Goal: Complete application form: Complete application form

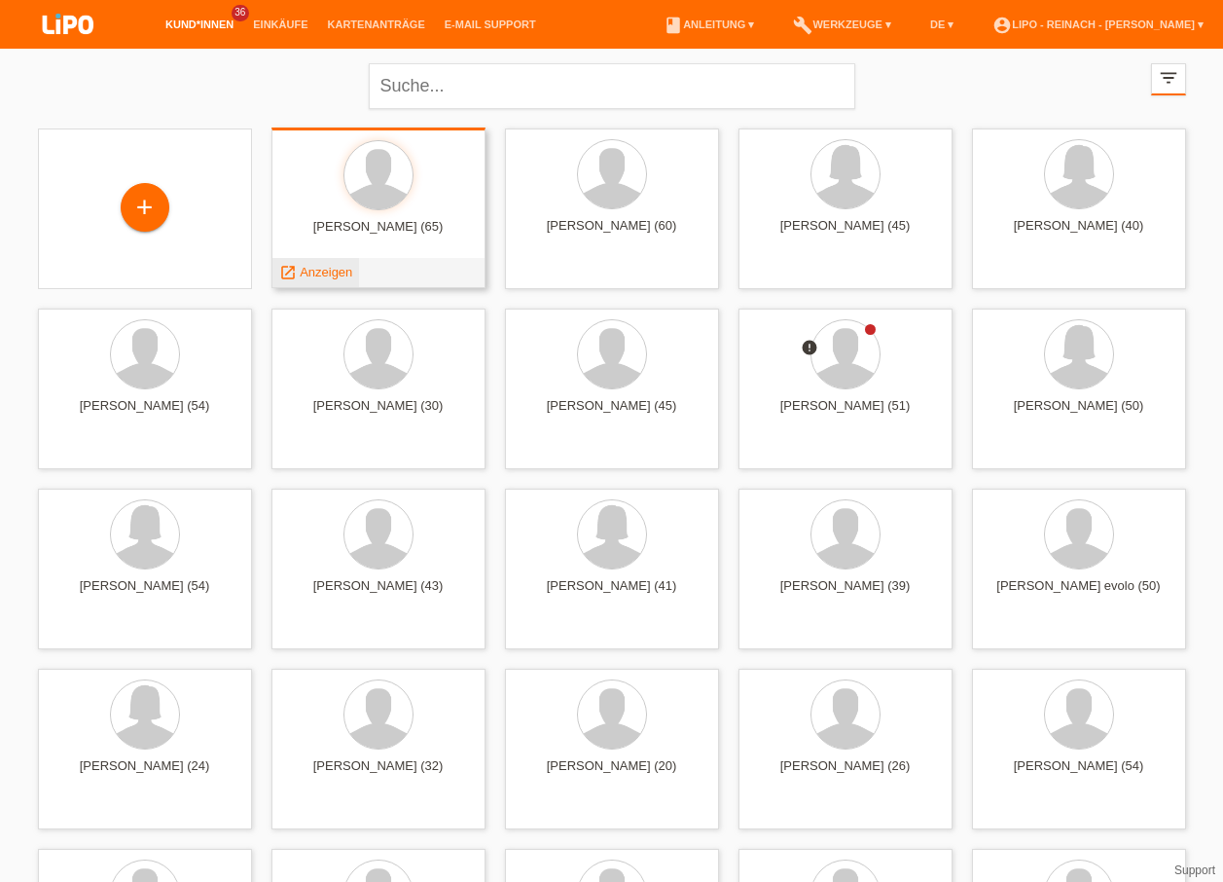
click at [327, 266] on span "Anzeigen" at bounding box center [326, 272] width 53 height 15
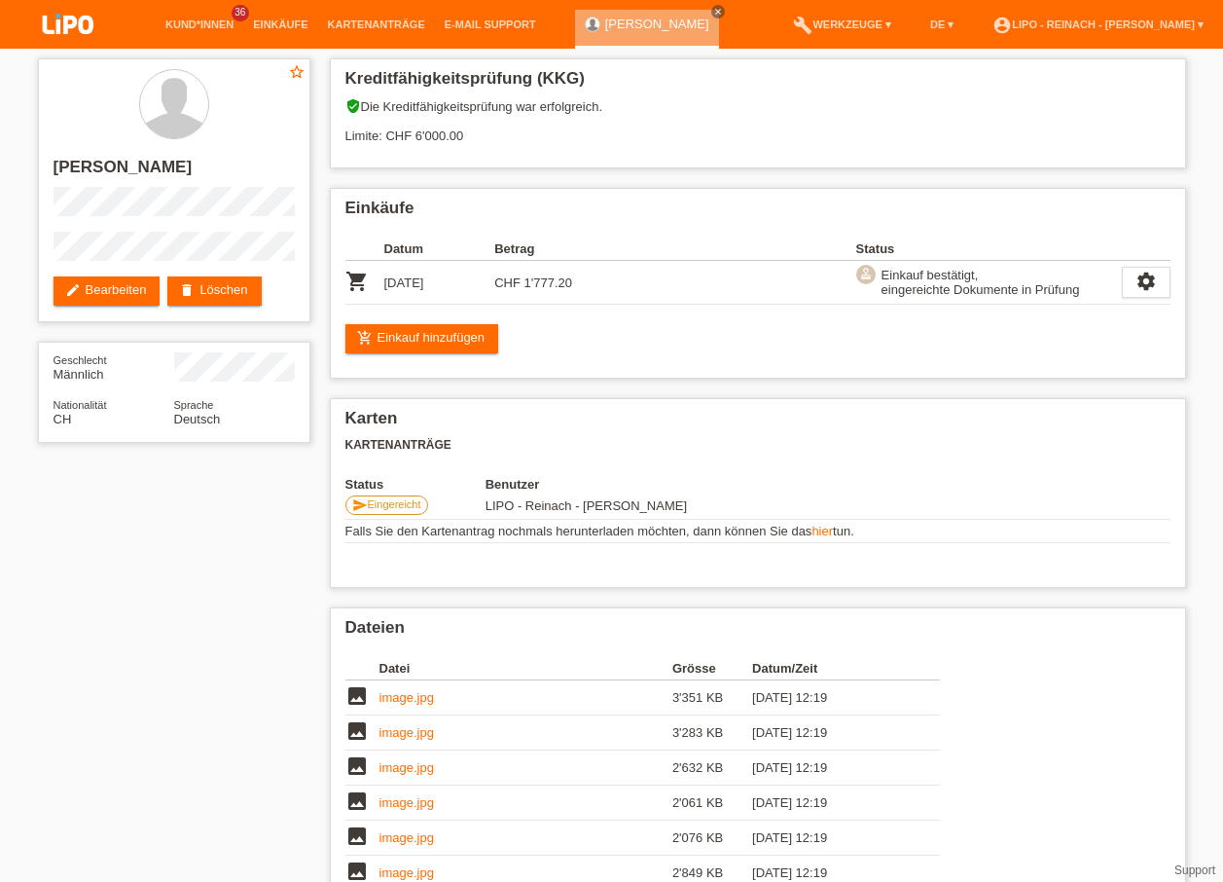
click at [64, 25] on img at bounding box center [67, 26] width 97 height 52
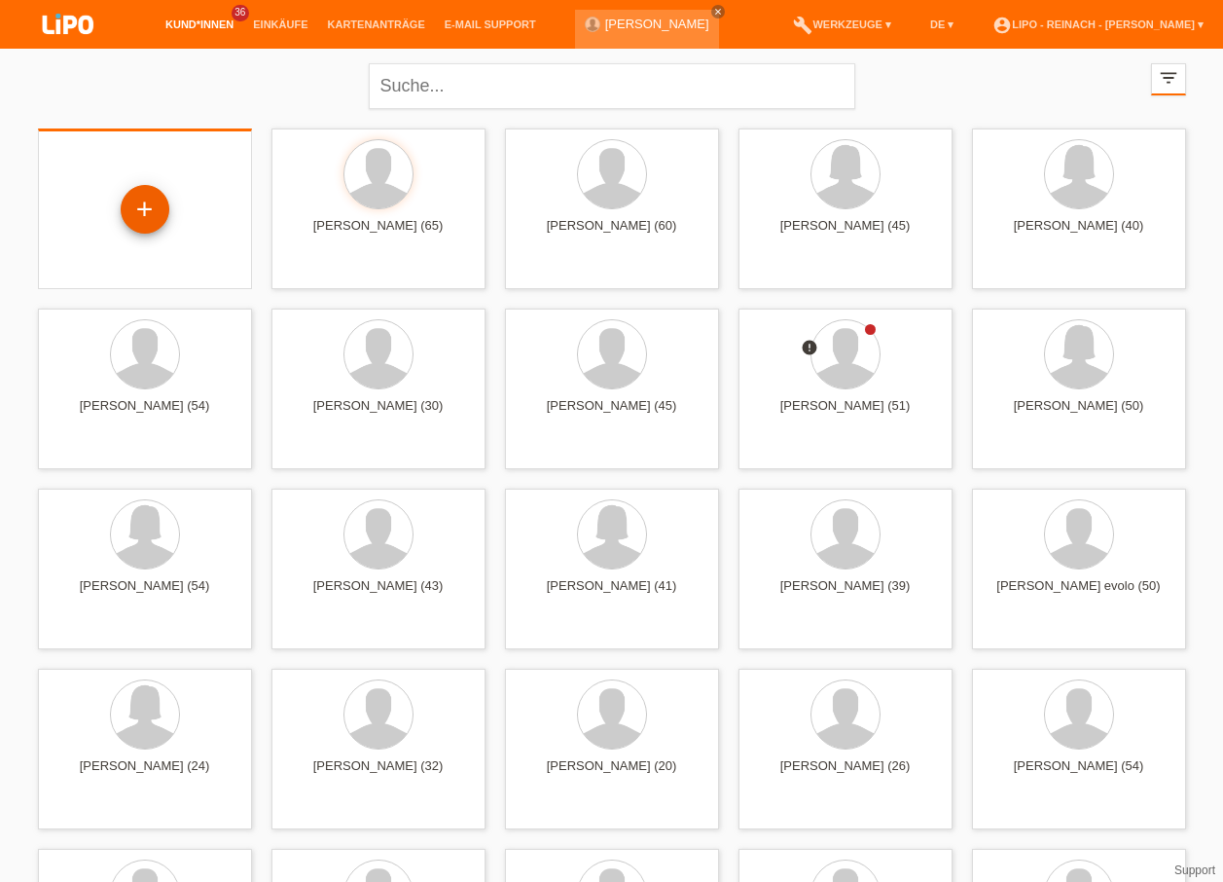
click at [149, 209] on div "+" at bounding box center [145, 209] width 49 height 49
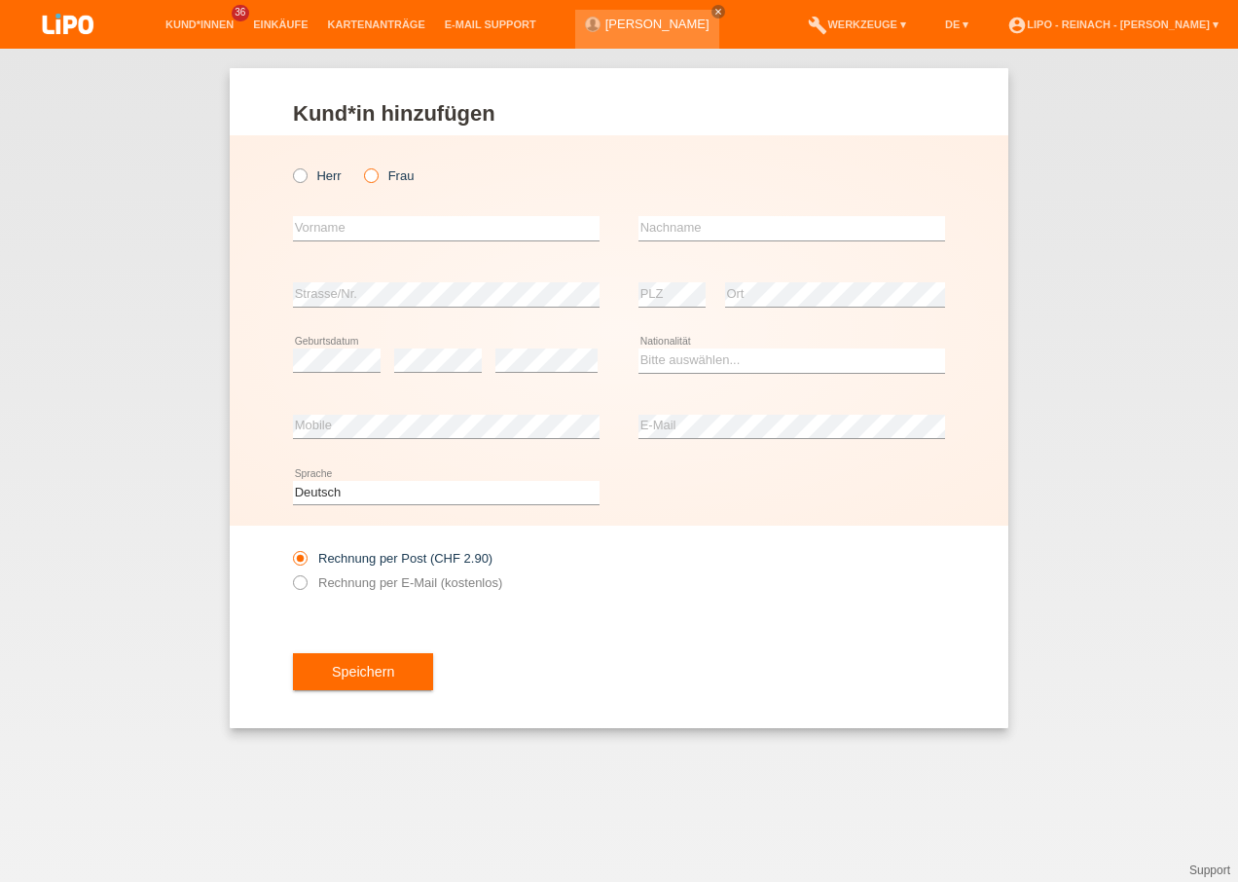
click at [361, 165] on icon at bounding box center [361, 165] width 0 height 0
click at [371, 177] on input "Frau" at bounding box center [370, 174] width 13 height 13
radio input "true"
click at [328, 219] on input "text" at bounding box center [446, 228] width 306 height 24
type input "Sladana"
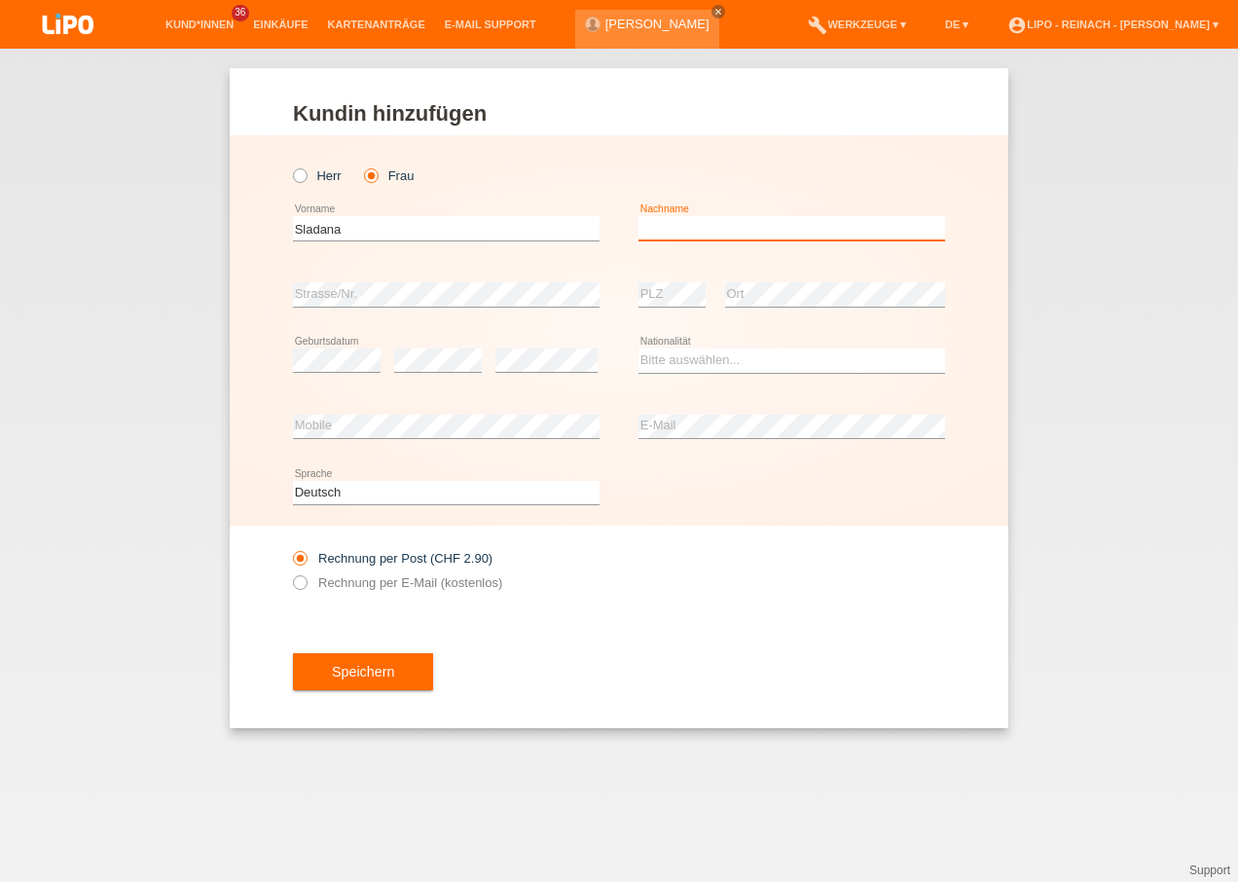
click at [664, 218] on input "text" at bounding box center [791, 228] width 306 height 24
type input "Josipovic"
click at [656, 366] on select "Bitte auswählen... Schweiz Deutschland Liechtenstein Österreich ------------ Af…" at bounding box center [791, 359] width 306 height 23
select select "HR"
click at [638, 348] on select "Bitte auswählen... Schweiz Deutschland Liechtenstein Österreich ------------ Af…" at bounding box center [791, 359] width 306 height 23
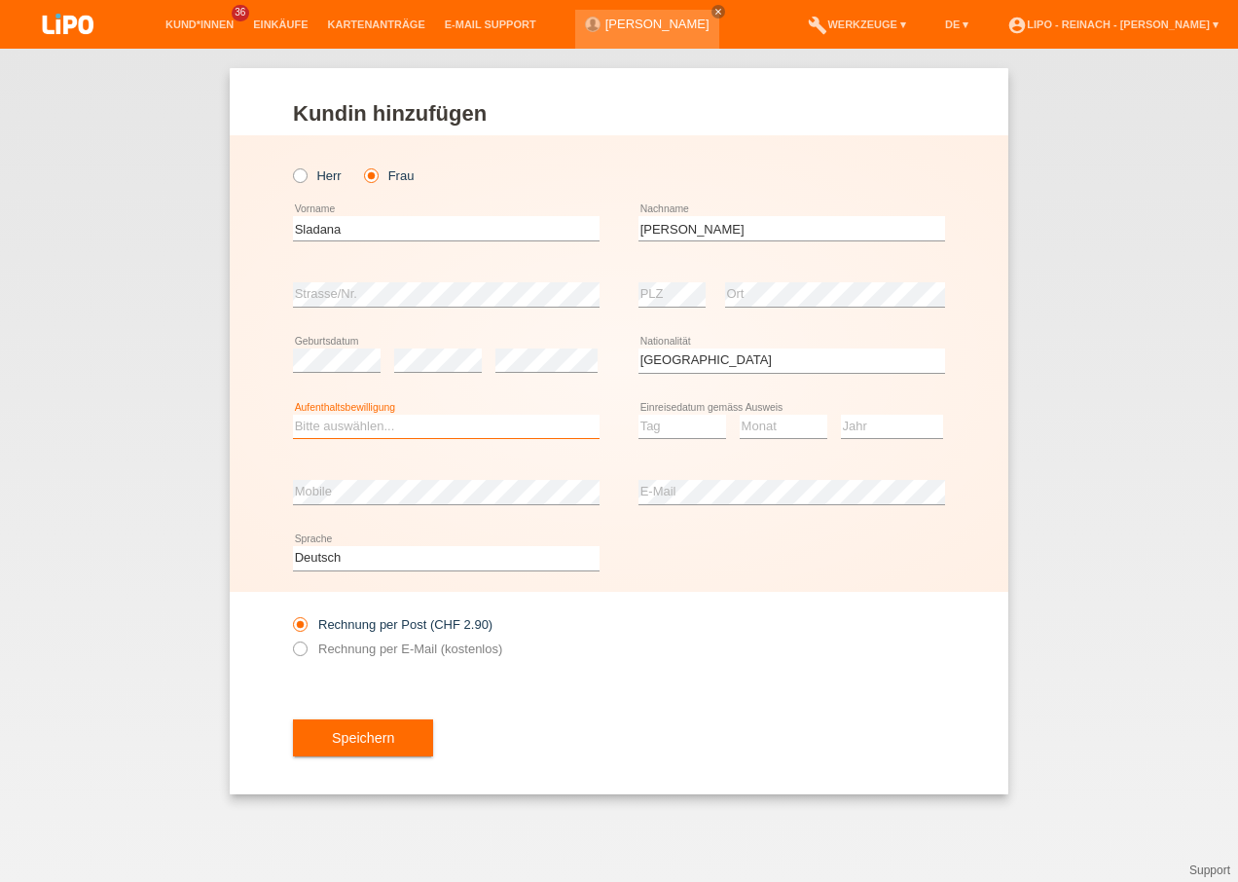
click at [320, 423] on select "Bitte auswählen... C B B - Flüchtlingsstatus Andere" at bounding box center [446, 426] width 306 height 23
select select "C"
click at [293, 415] on select "Bitte auswählen... C B B - Flüchtlingsstatus Andere" at bounding box center [446, 426] width 306 height 23
click at [689, 427] on select "Tag 01 02 03 04 05 06 07 08 09 10 11" at bounding box center [682, 426] width 88 height 23
select select "07"
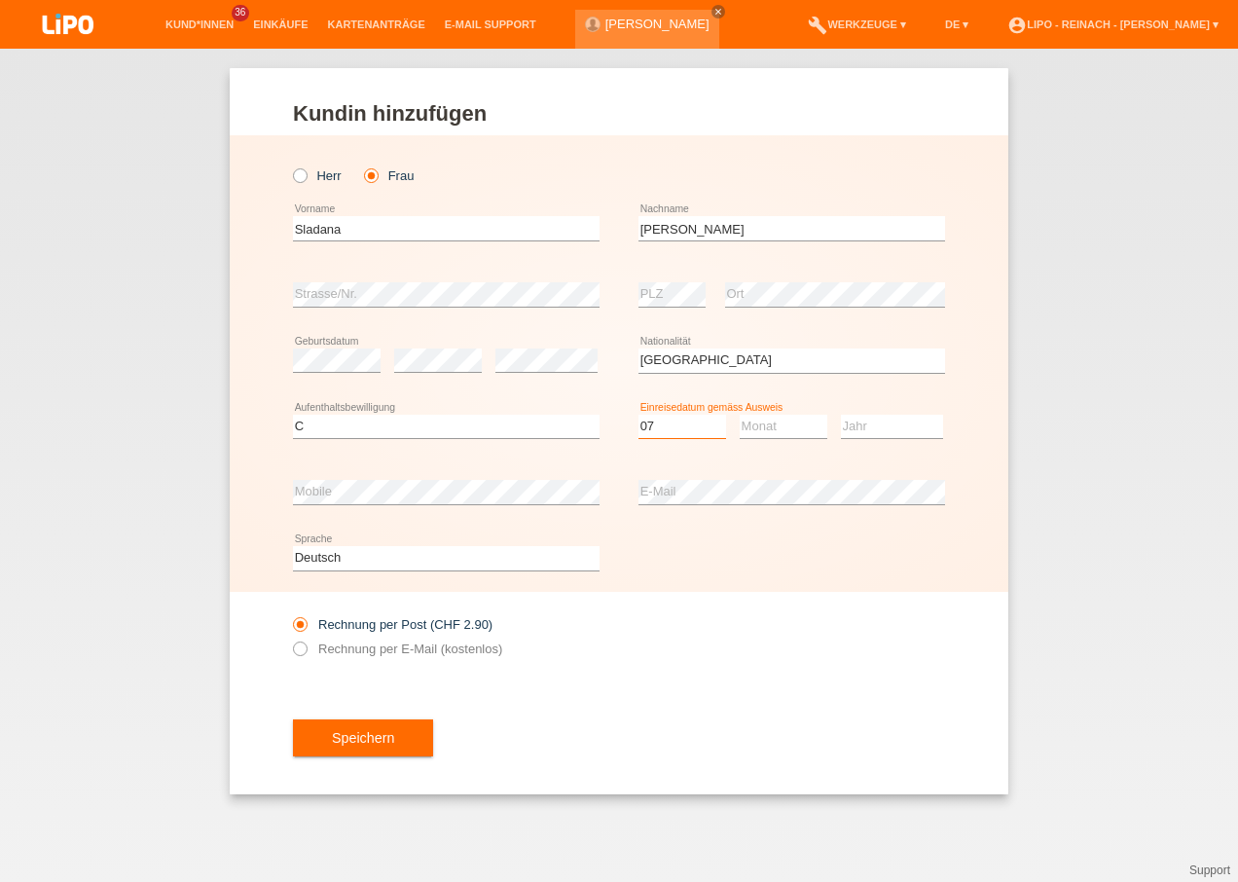
click at [638, 415] on select "Tag 01 02 03 04 05 06 07 08 09 10 11" at bounding box center [682, 426] width 88 height 23
click at [760, 426] on select "Monat 01 02 03 04 05 06 07 08 09 10 11" at bounding box center [783, 426] width 88 height 23
select select "08"
click at [739, 415] on select "Monat 01 02 03 04 05 06 07 08 09 10 11" at bounding box center [783, 426] width 88 height 23
click at [857, 422] on select "Jahr 2025 2024 2023 2022 2021 2020 2019 2018 2017 2016 2015 2014 2013 2012 2011…" at bounding box center [892, 426] width 102 height 23
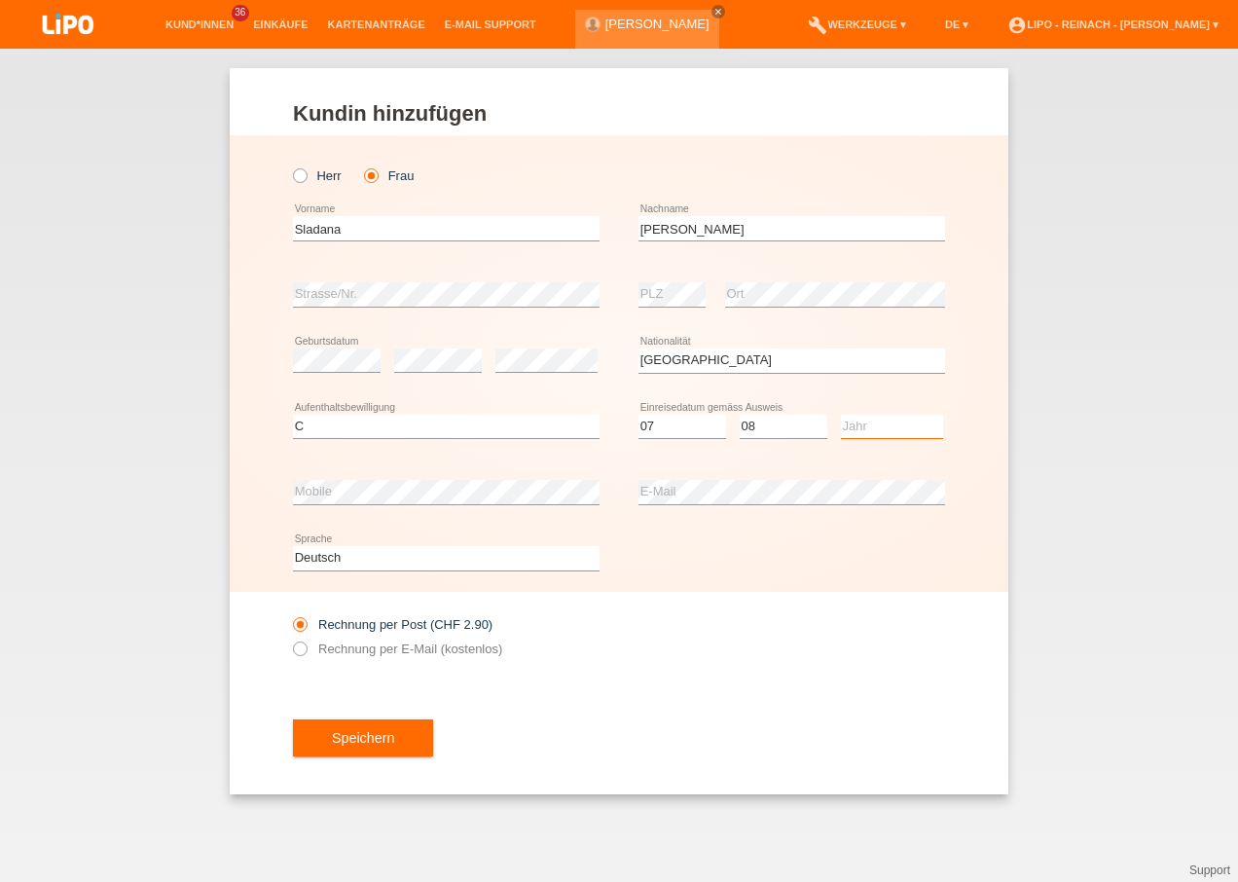
select select "1990"
click at [841, 415] on select "Jahr 2025 2024 2023 2022 2021 2020 2019 2018 2017 2016 2015 2014 2013 2012 2011…" at bounding box center [892, 426] width 102 height 23
click at [768, 692] on div "Speichern" at bounding box center [619, 737] width 652 height 113
click at [290, 638] on icon at bounding box center [290, 638] width 0 height 0
click at [304, 644] on input "Rechnung per E-Mail (kostenlos)" at bounding box center [299, 653] width 13 height 24
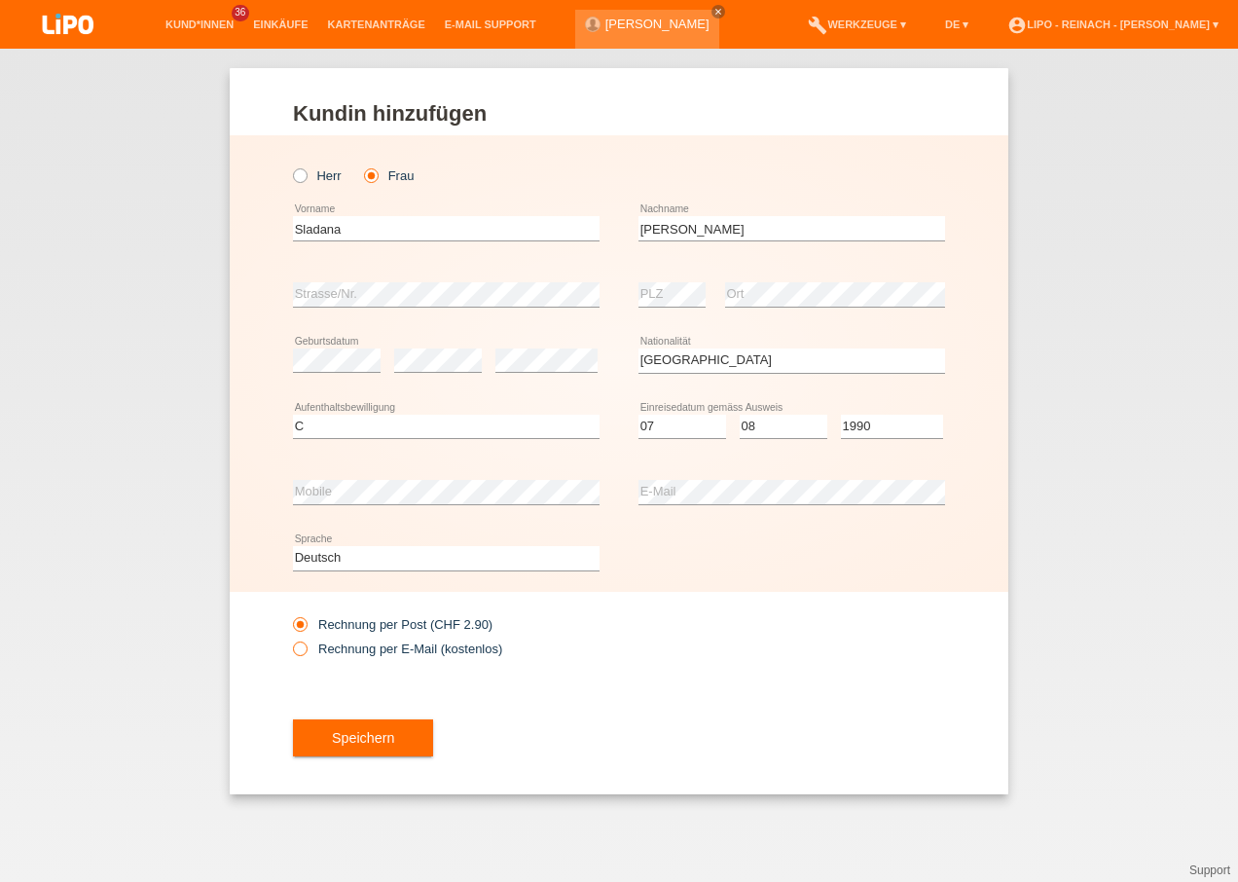
radio input "true"
click at [368, 730] on span "Speichern" at bounding box center [363, 738] width 62 height 16
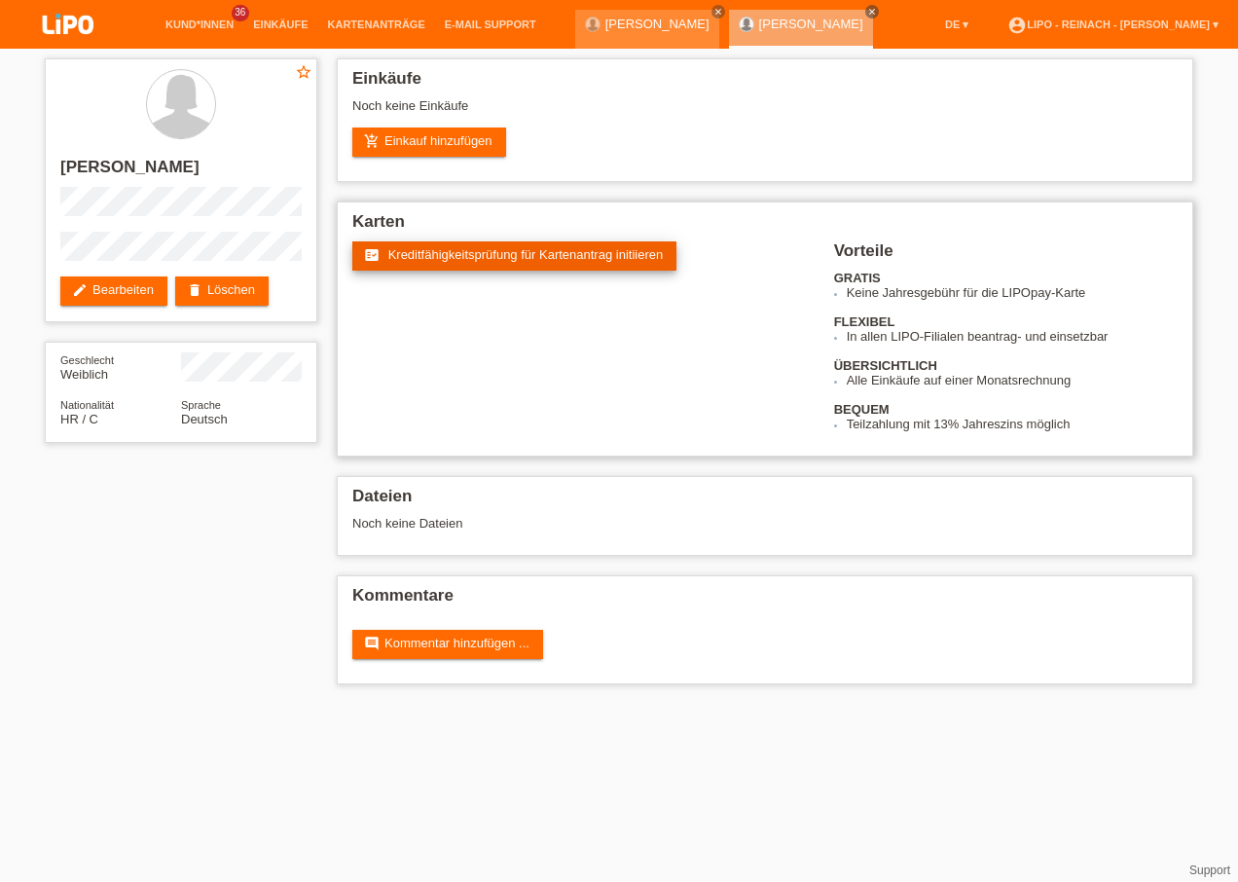
click at [569, 262] on link "fact_check Kreditfähigkeitsprüfung für Kartenantrag initiieren" at bounding box center [514, 255] width 324 height 29
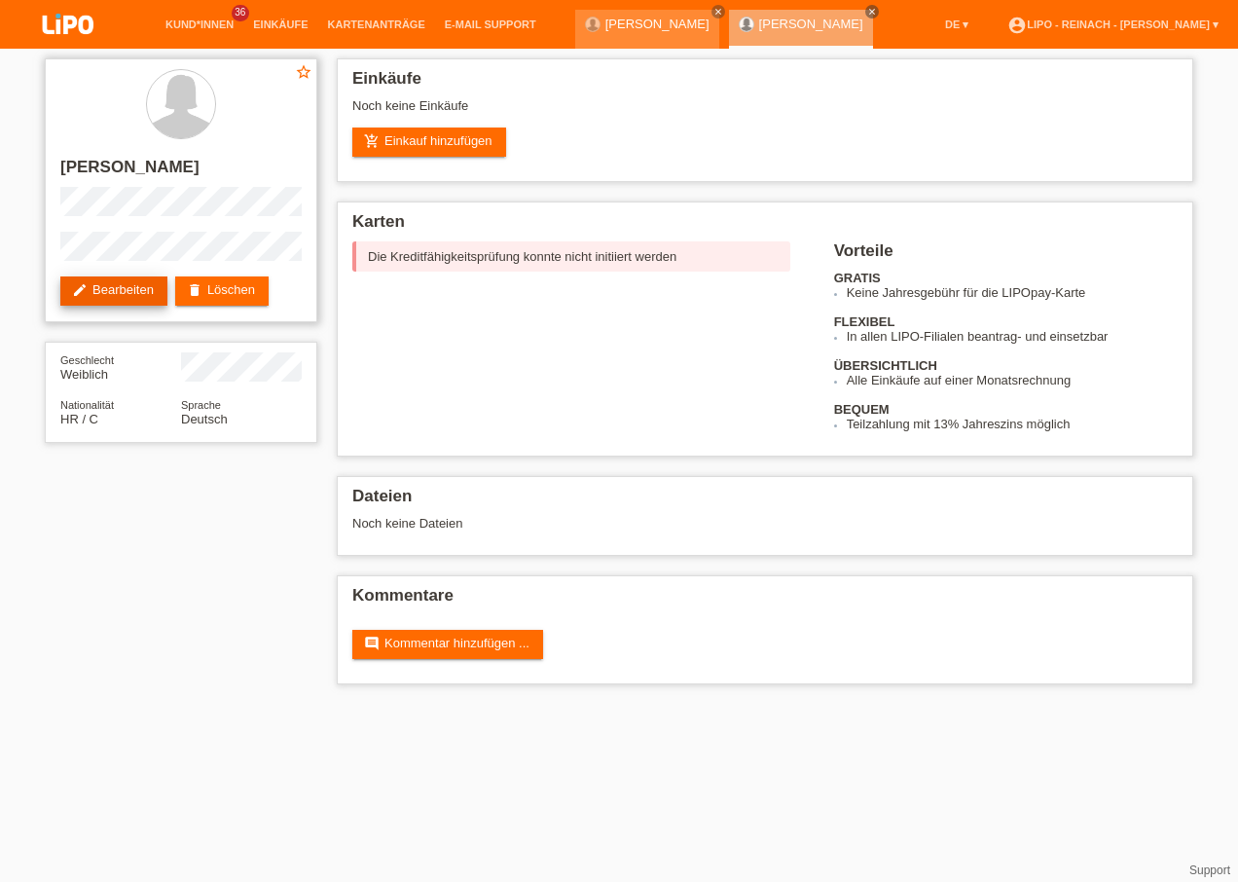
click at [142, 289] on link "edit Bearbeiten" at bounding box center [113, 290] width 107 height 29
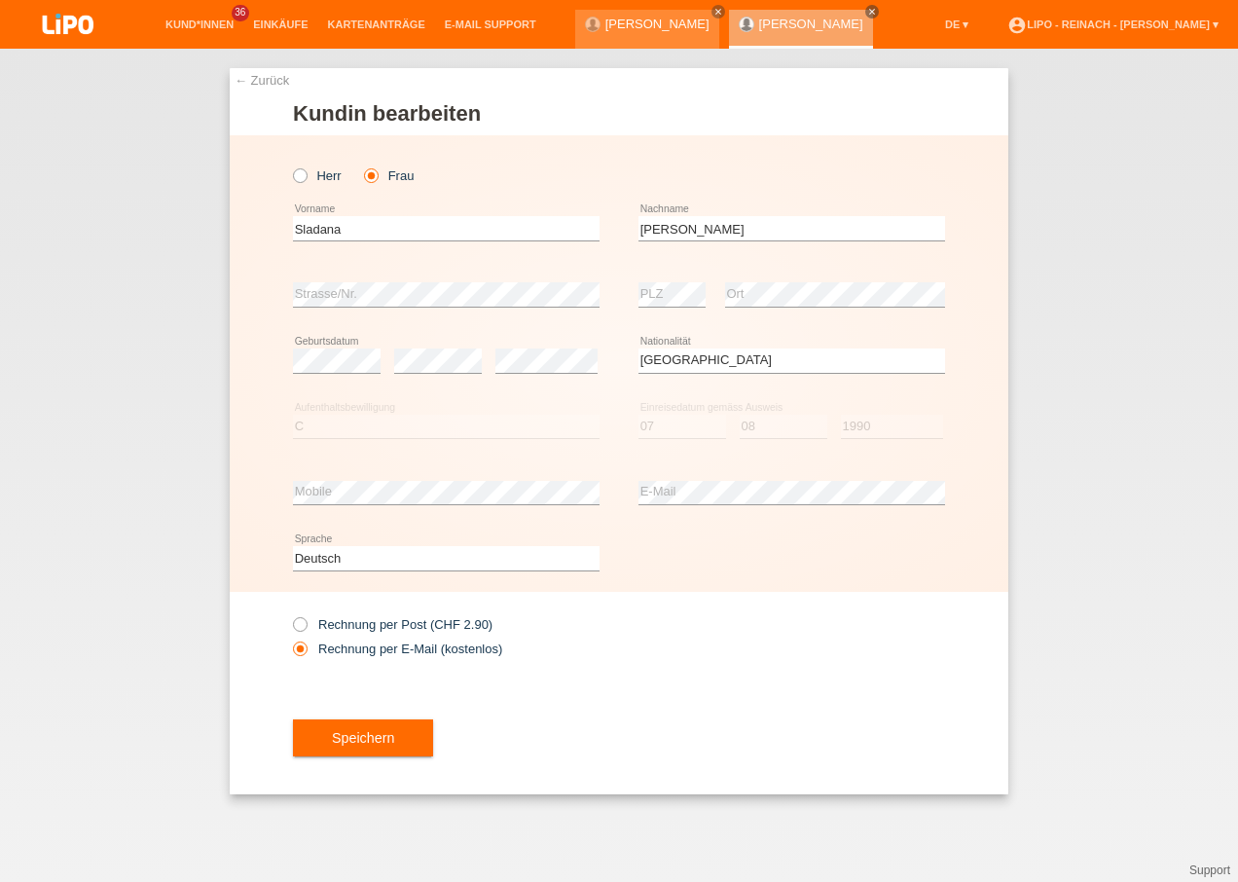
select select "HR"
select select "C"
select select "07"
select select "08"
select select "1990"
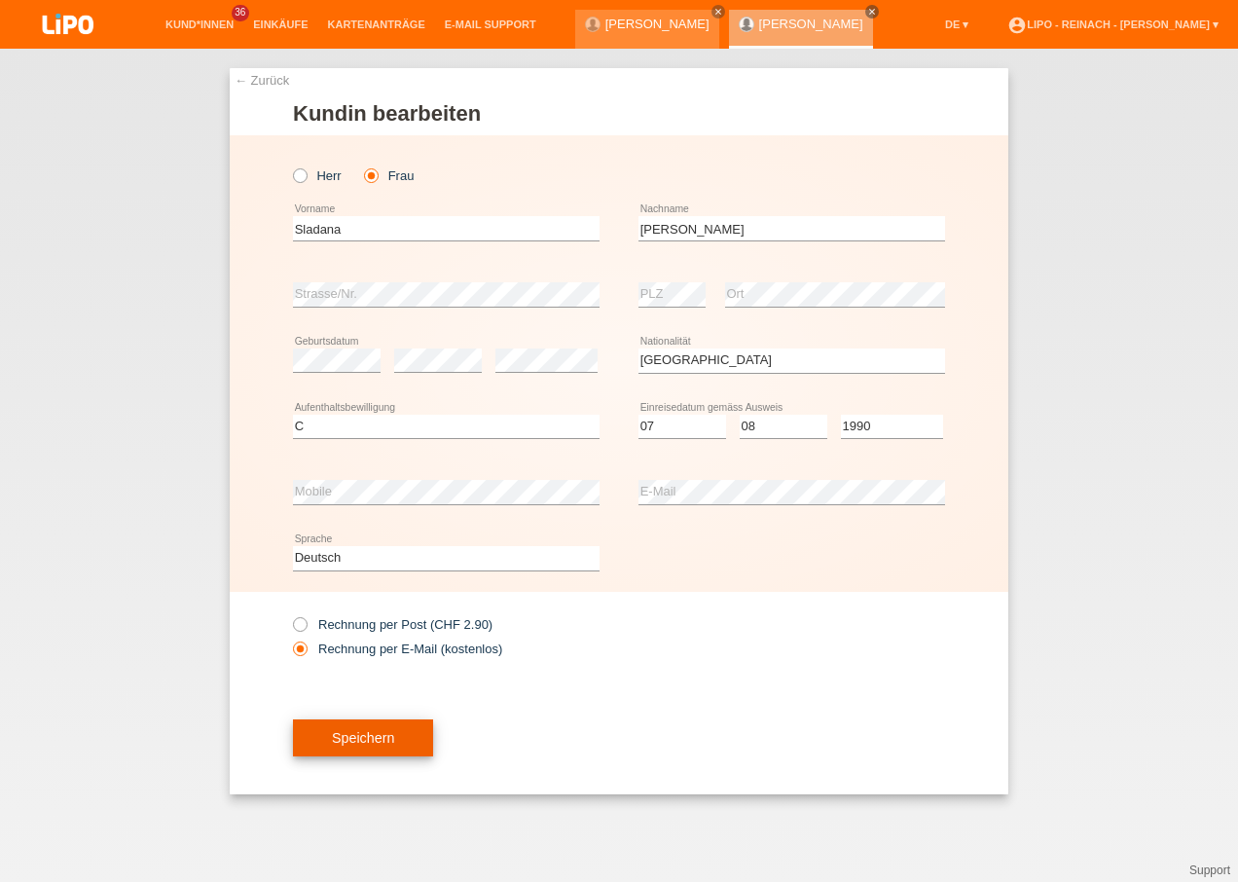
click at [365, 739] on span "Speichern" at bounding box center [363, 738] width 62 height 16
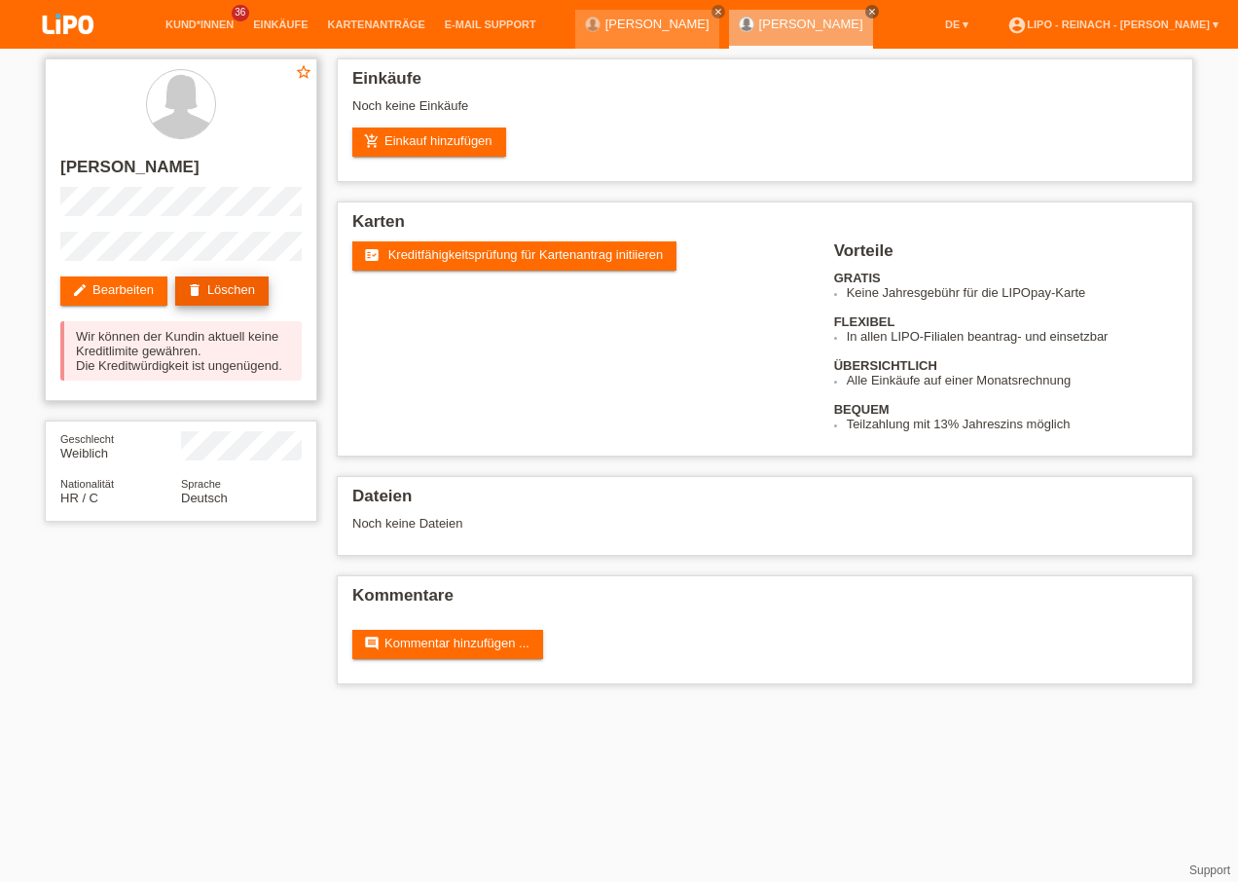
click at [239, 282] on link "delete Löschen" at bounding box center [221, 290] width 93 height 29
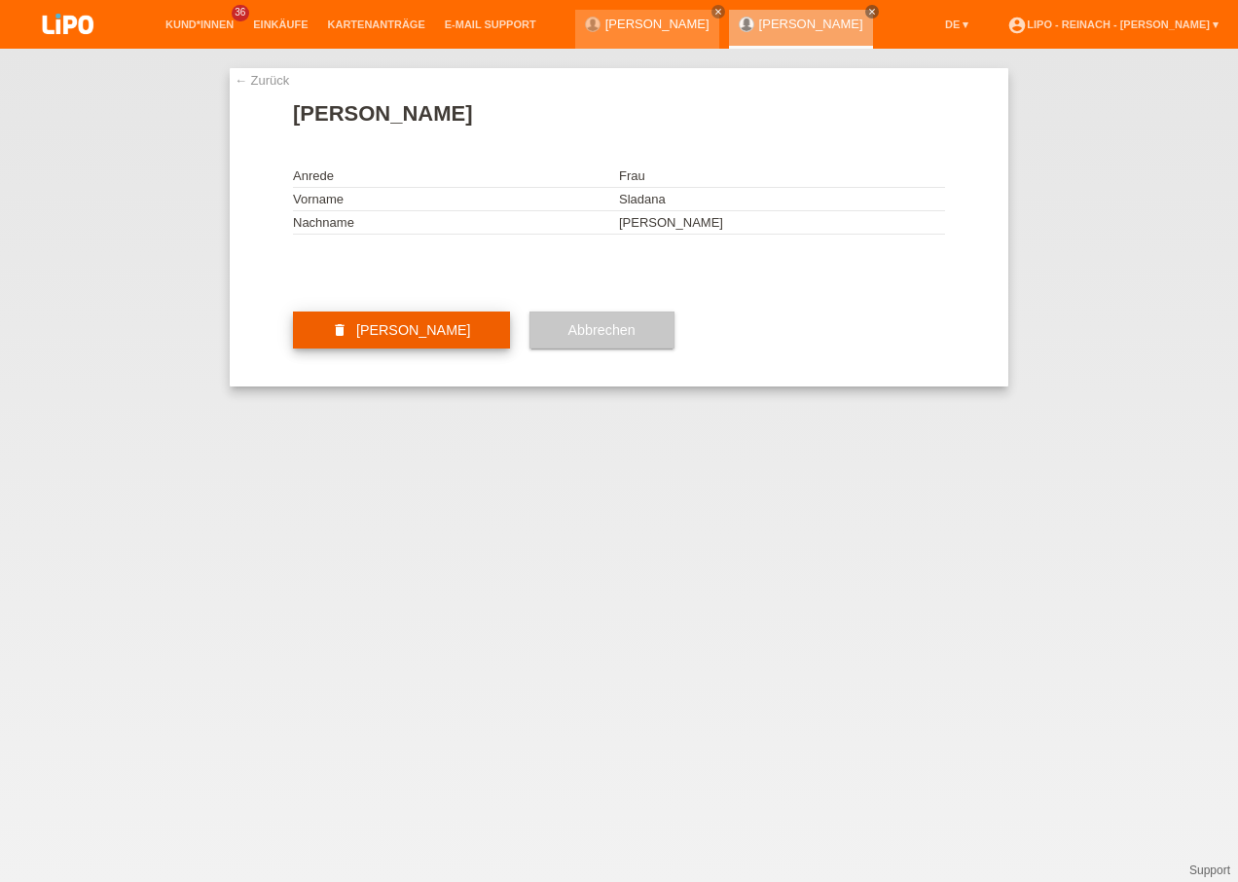
click at [396, 338] on span "[PERSON_NAME]" at bounding box center [413, 330] width 115 height 16
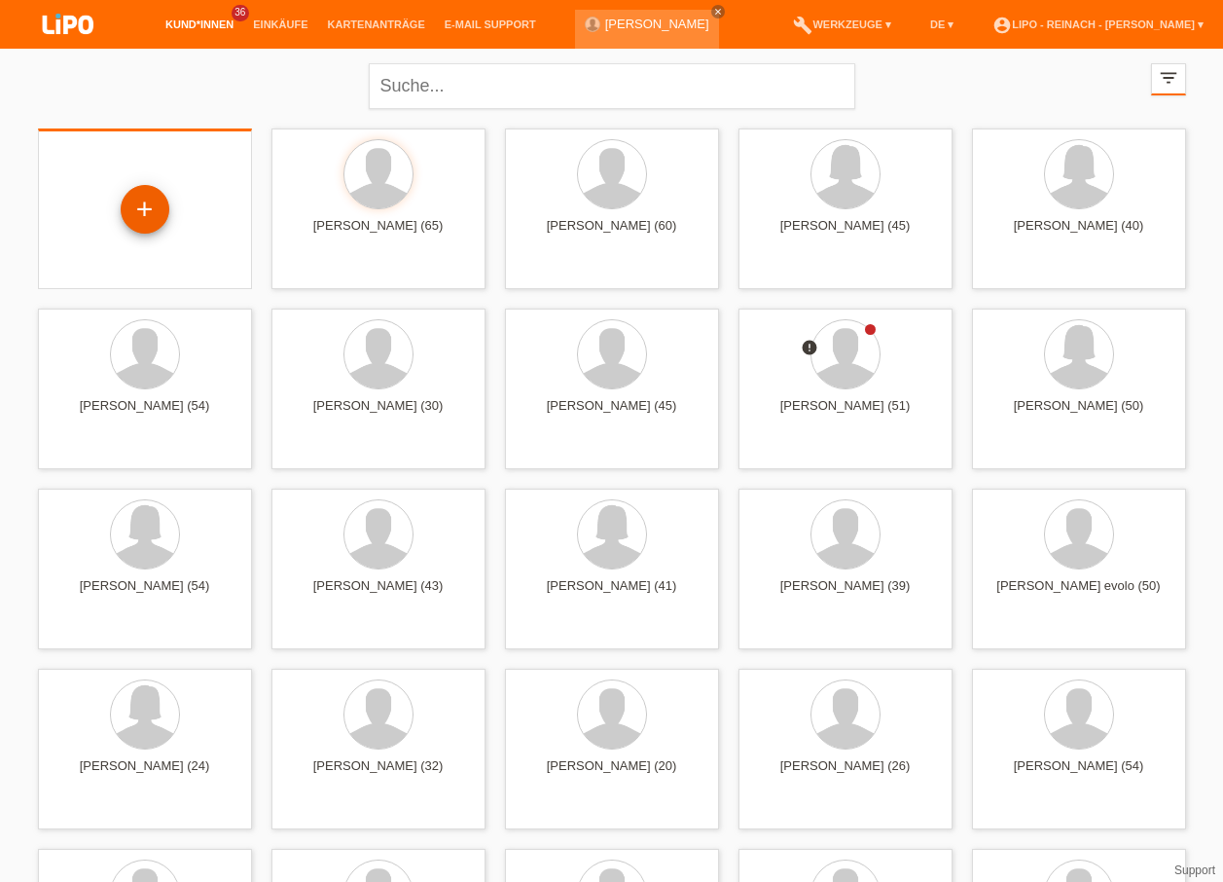
click at [148, 207] on div "+" at bounding box center [145, 209] width 49 height 49
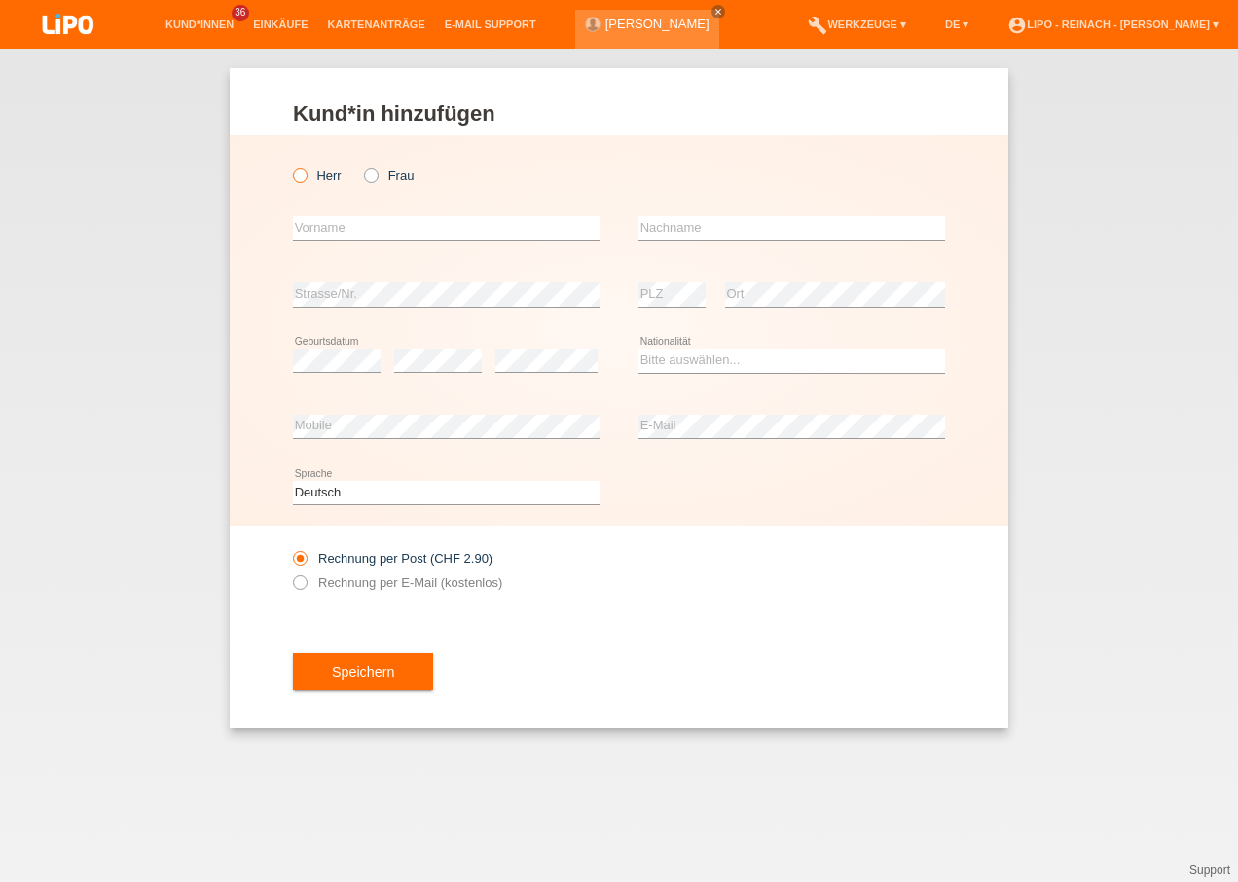
click at [290, 165] on icon at bounding box center [290, 165] width 0 height 0
click at [297, 175] on input "Herr" at bounding box center [299, 174] width 13 height 13
radio input "true"
click at [321, 227] on input "text" at bounding box center [446, 228] width 306 height 24
type input "[PERSON_NAME]"
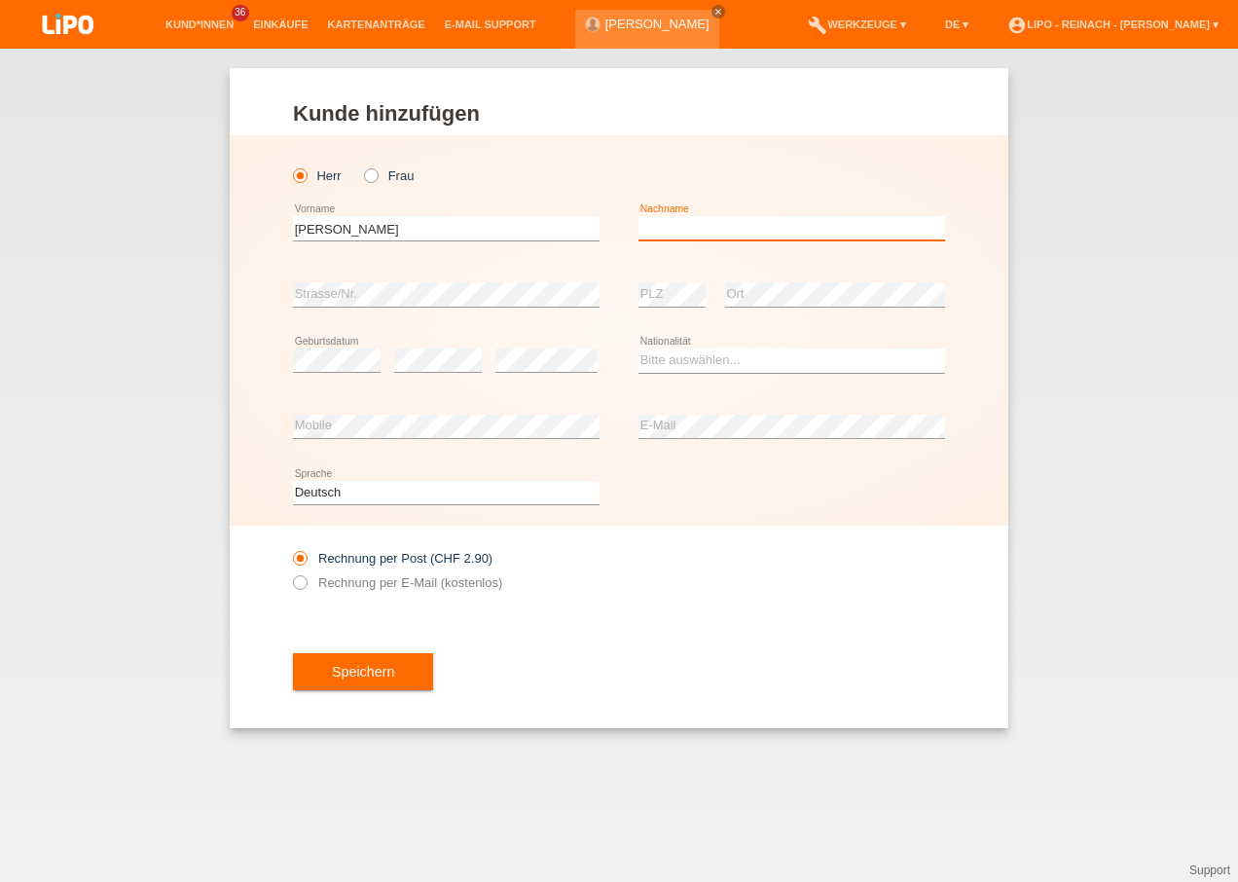
click at [683, 223] on input "text" at bounding box center [791, 228] width 306 height 24
type input "[PERSON_NAME]"
click at [688, 366] on select "Bitte auswählen... Schweiz Deutschland Liechtenstein Österreich ------------ Af…" at bounding box center [791, 359] width 306 height 23
select select "CH"
click at [638, 348] on select "Bitte auswählen... Schweiz Deutschland Liechtenstein Österreich ------------ Af…" at bounding box center [791, 359] width 306 height 23
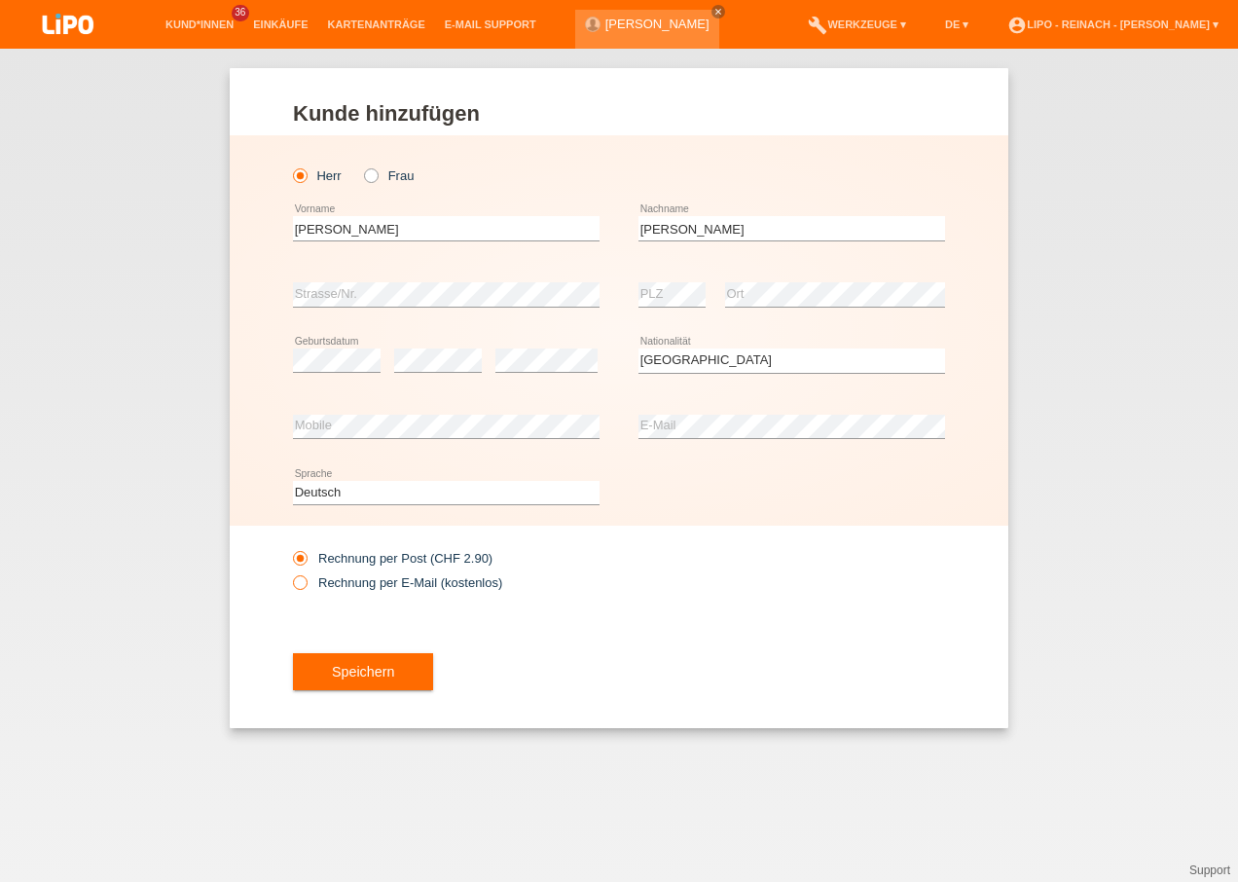
click at [290, 572] on icon at bounding box center [290, 572] width 0 height 0
click at [299, 582] on input "Rechnung per E-Mail (kostenlos)" at bounding box center [299, 587] width 13 height 24
radio input "true"
click at [378, 680] on button "Speichern" at bounding box center [363, 671] width 140 height 37
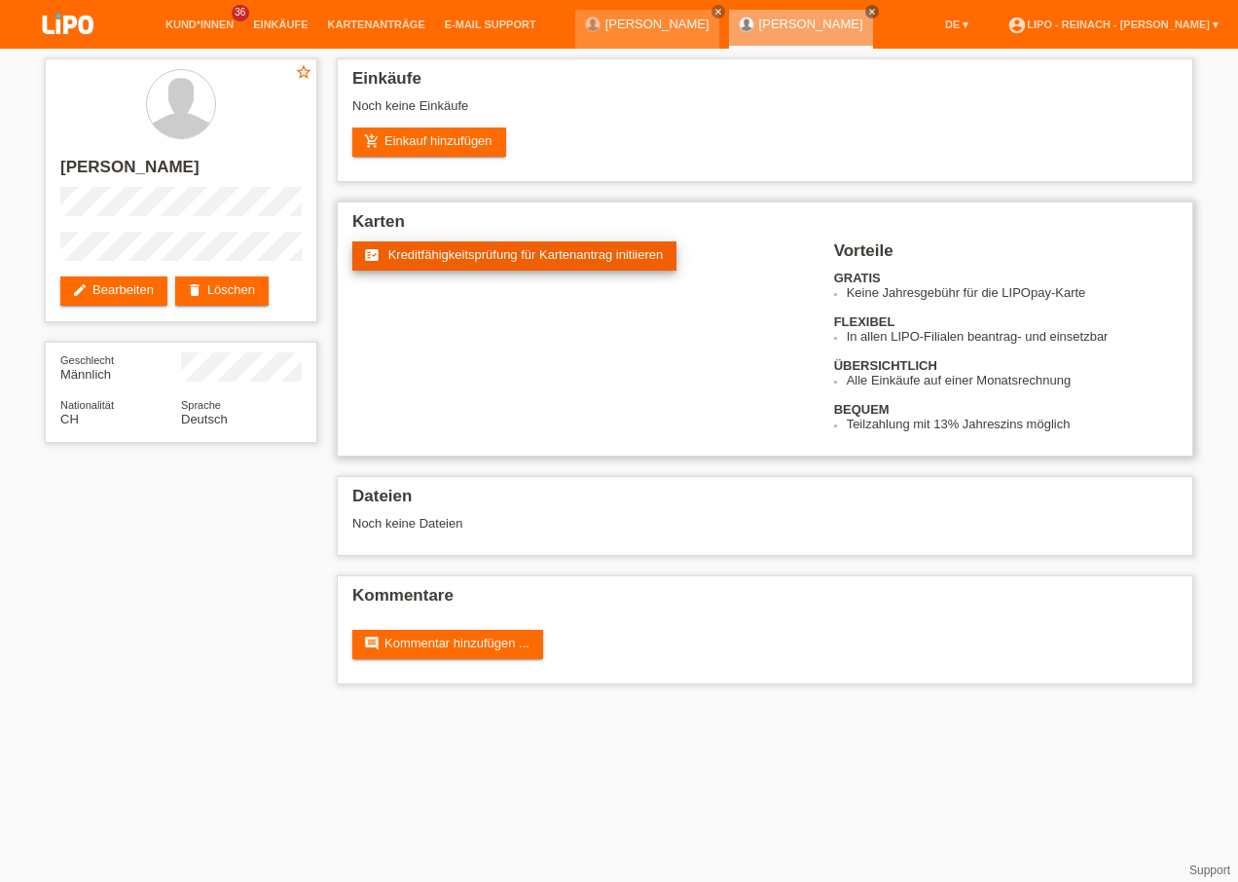
click at [540, 248] on span "Kreditfähigkeitsprüfung für Kartenantrag initiieren" at bounding box center [525, 254] width 275 height 15
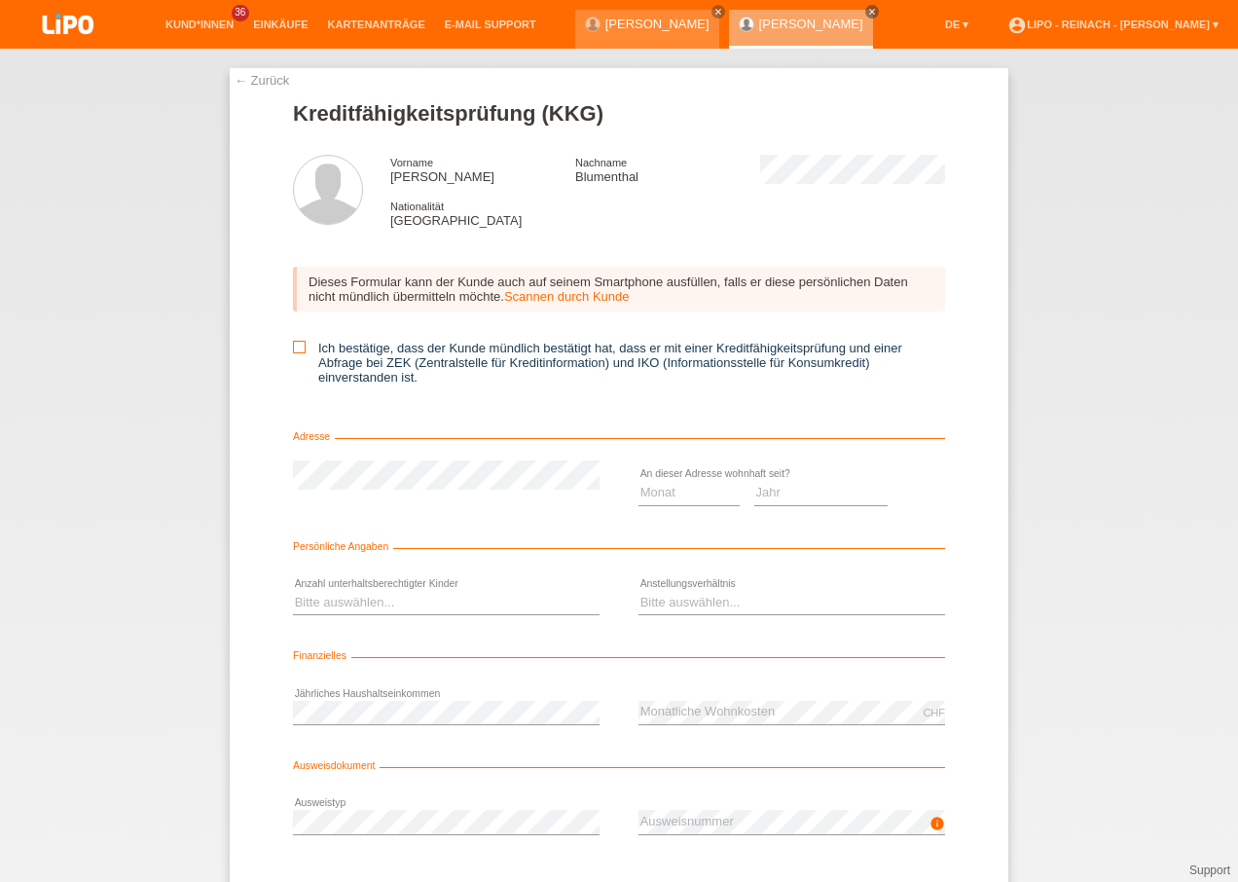
click at [293, 342] on icon at bounding box center [299, 347] width 13 height 13
click at [293, 342] on input "Ich bestätige, dass der Kunde mündlich bestätigt hat, dass er mit einer Kreditf…" at bounding box center [299, 347] width 13 height 13
checkbox input "true"
click at [667, 496] on select "Monat 01 02 03 04 05 06 07 08 09 10" at bounding box center [688, 492] width 101 height 23
select select "01"
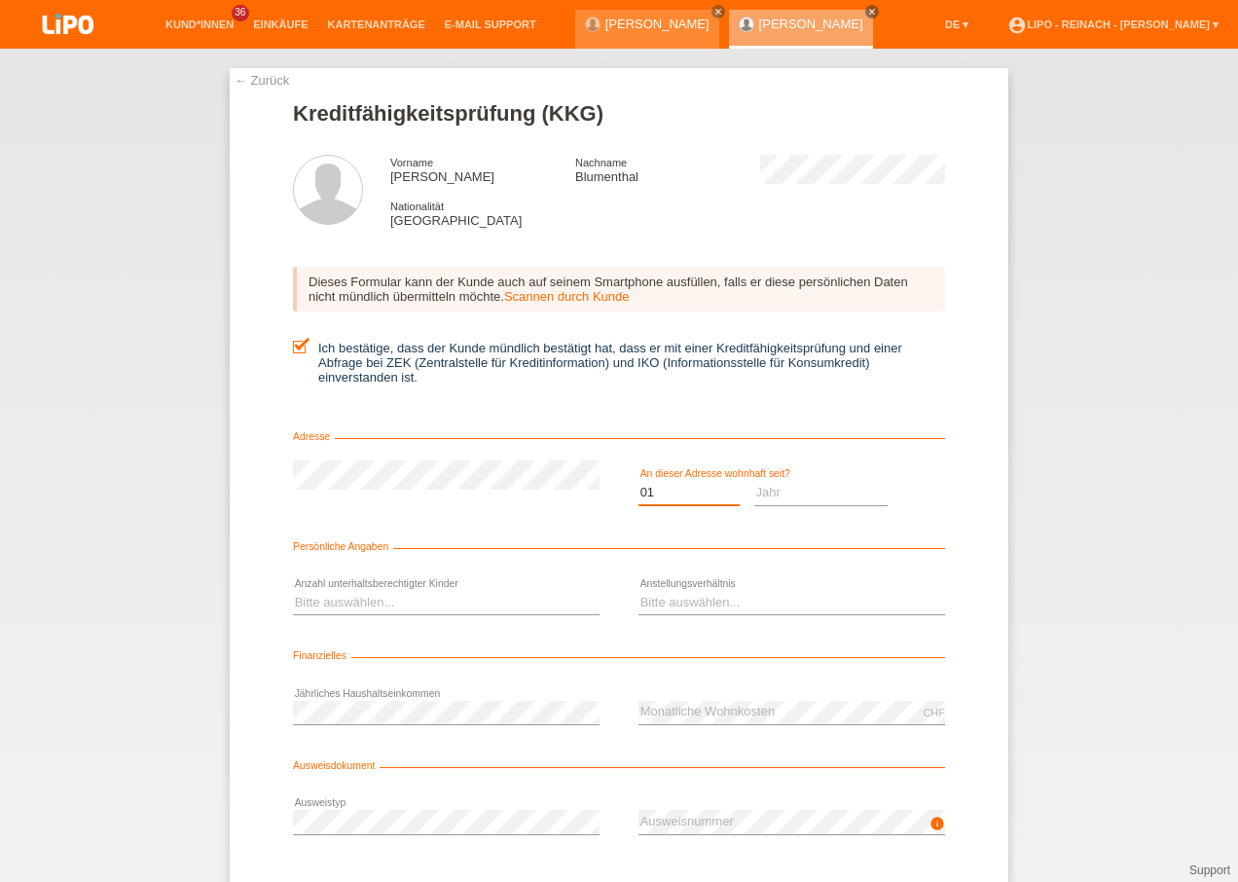
click at [638, 481] on select "Monat 01 02 03 04 05 06 07 08 09 10" at bounding box center [688, 492] width 101 height 23
click at [779, 492] on select "Jahr 2025 2024 2023 2022 2021 2020 2019 2018 2017 2016 2015 2014 2013 2012 2011…" at bounding box center [821, 492] width 134 height 23
select select "2018"
click at [754, 481] on select "Jahr 2025 2024 2023 2022 2021 2020 2019 2018 2017 2016 2015 2014 2013 2012 2011…" at bounding box center [821, 492] width 134 height 23
click at [317, 607] on select "Bitte auswählen... 0 1 2 3 4 5 6 7 8 9" at bounding box center [446, 602] width 306 height 23
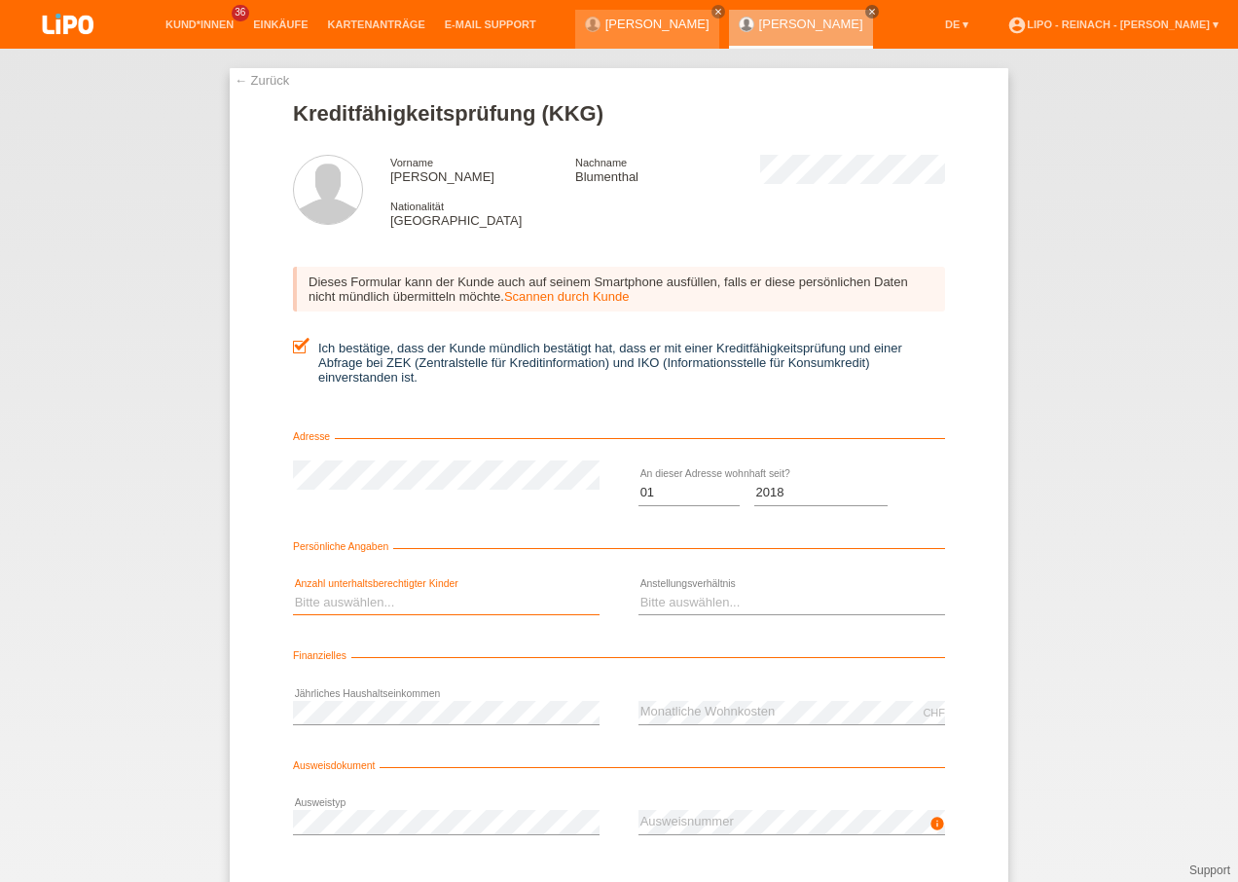
select select "0"
click at [293, 591] on select "Bitte auswählen... 0 1 2 3 4 5 6 7 8 9" at bounding box center [446, 602] width 306 height 23
click at [646, 600] on select "Bitte auswählen... Unbefristet Befristet Lehrling/Student Pensioniert Nicht arb…" at bounding box center [791, 602] width 306 height 23
select select "UNLIMITED"
click at [638, 591] on select "Bitte auswählen... Unbefristet Befristet Lehrling/Student Pensioniert Nicht arb…" at bounding box center [791, 602] width 306 height 23
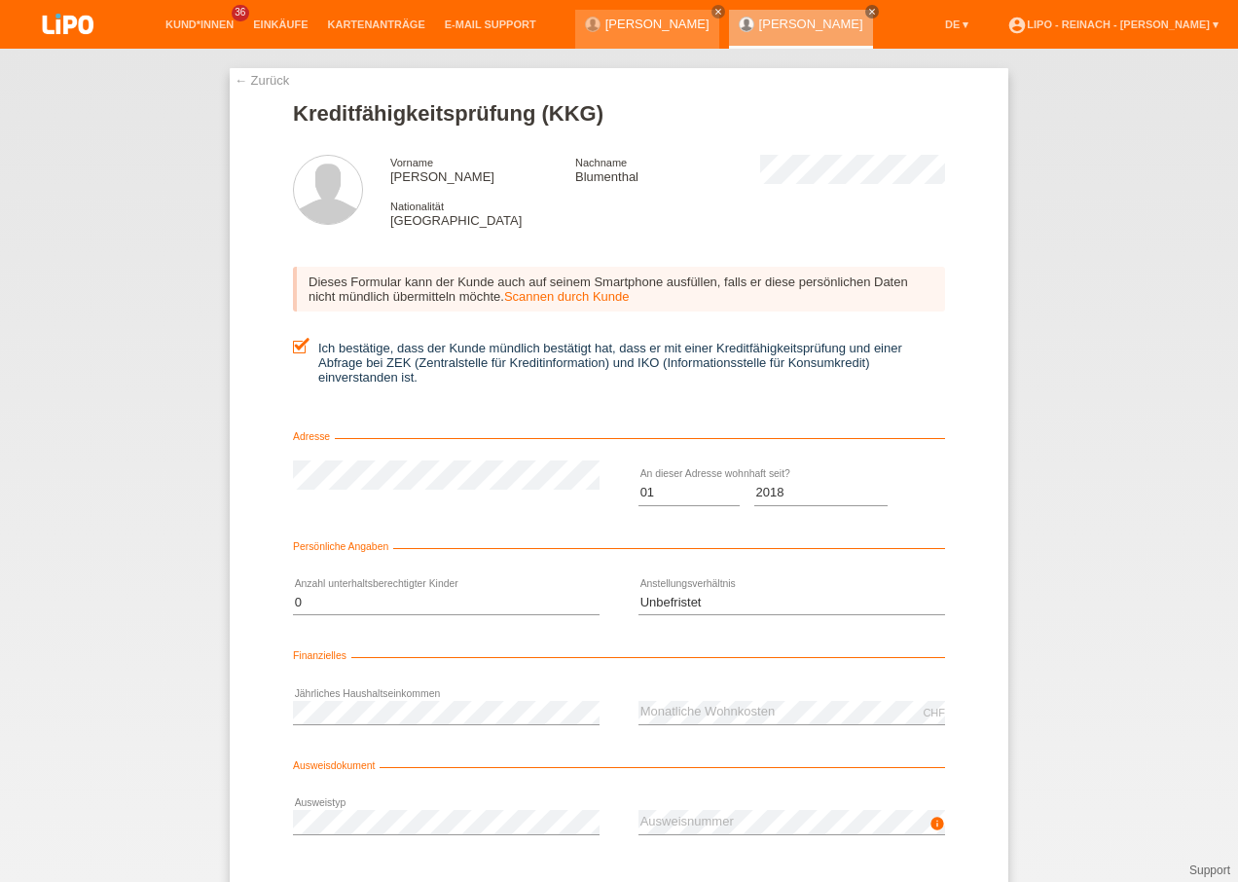
click at [578, 614] on div "Bitte auswählen... 0 1 2 3 4 5 6 7 8 9 error" at bounding box center [446, 603] width 306 height 66
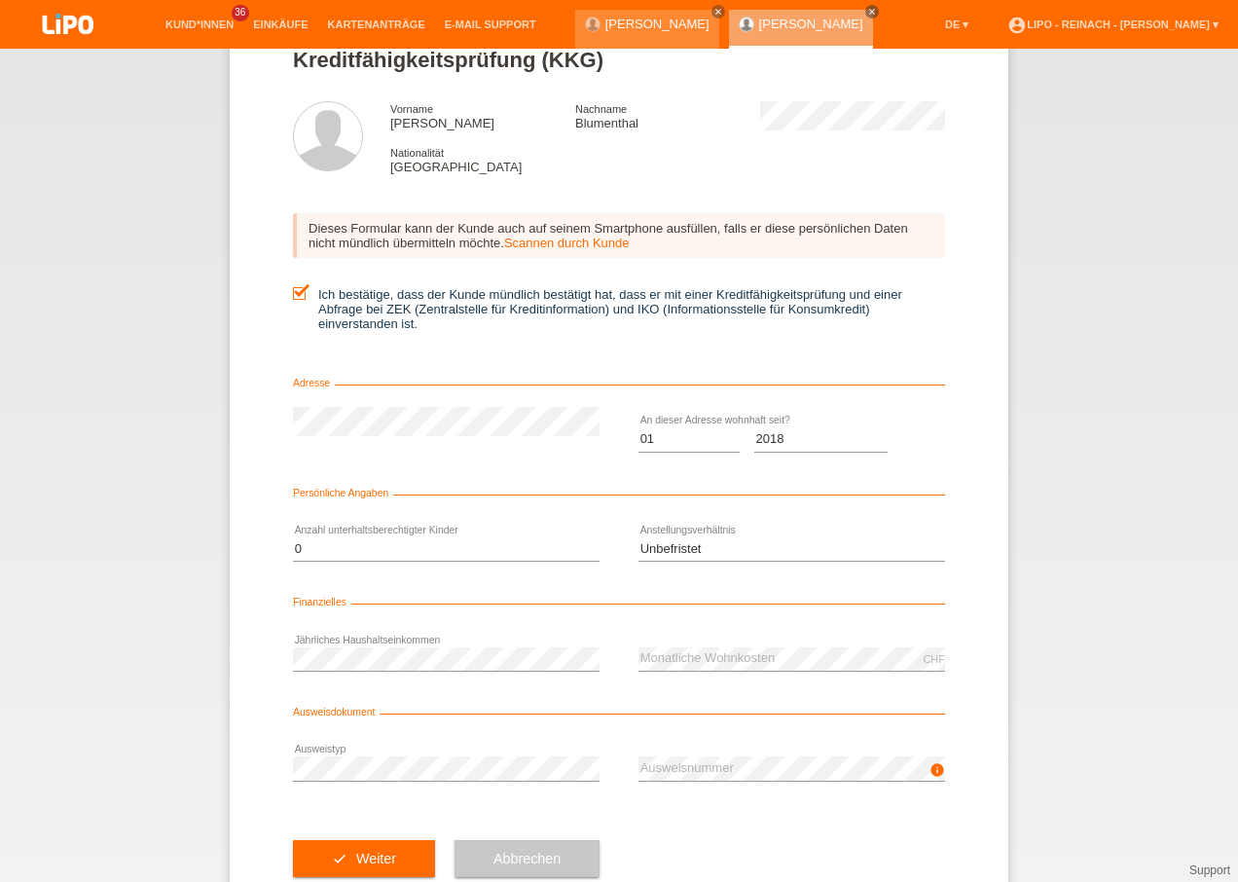
scroll to position [106, 0]
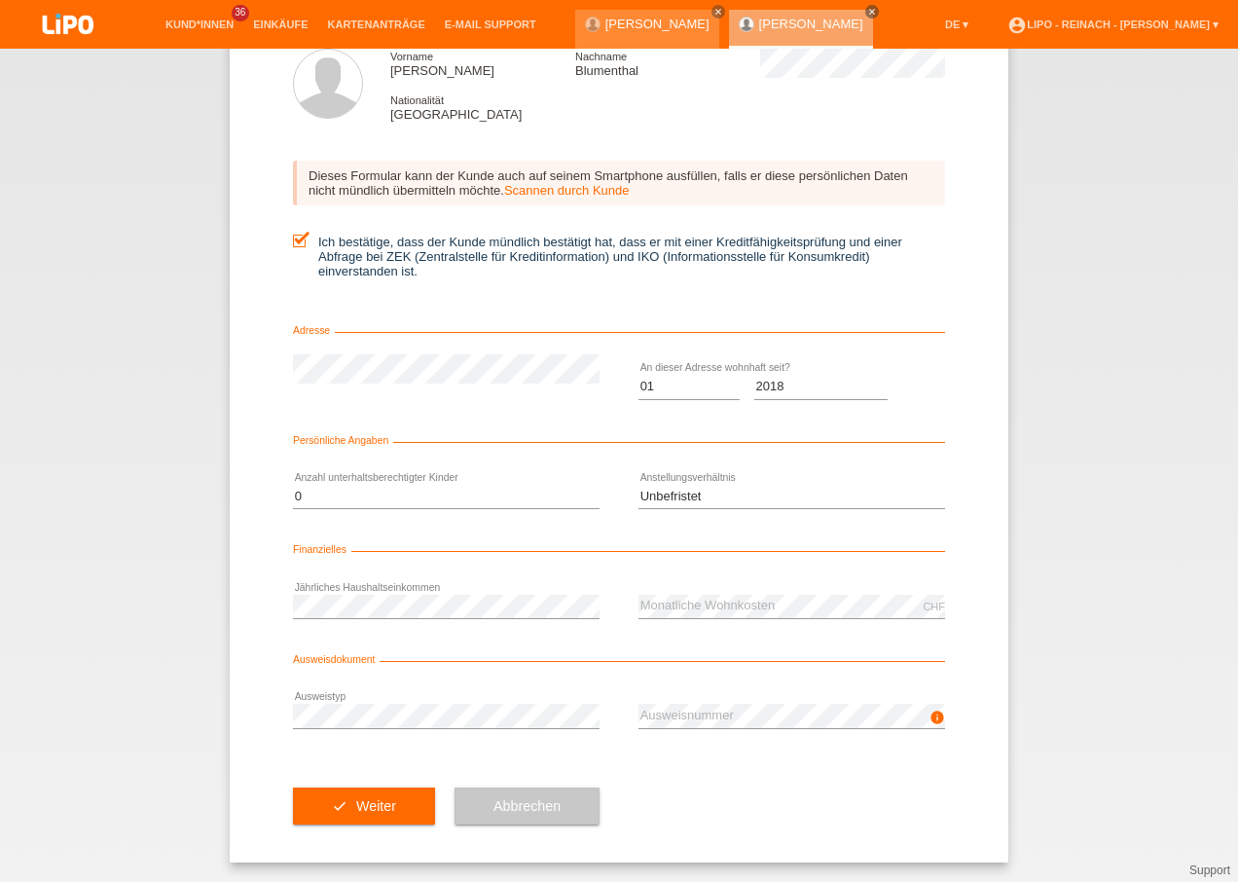
click at [686, 702] on div "info error Ausweisnummer" at bounding box center [791, 716] width 306 height 66
click at [577, 643] on form "Kreditfähigkeitsprüfung (KKG) Vorname Raphael Nachname Blumenthal Nationalität …" at bounding box center [619, 428] width 652 height 866
click at [345, 798] on button "check Weiter" at bounding box center [364, 805] width 142 height 37
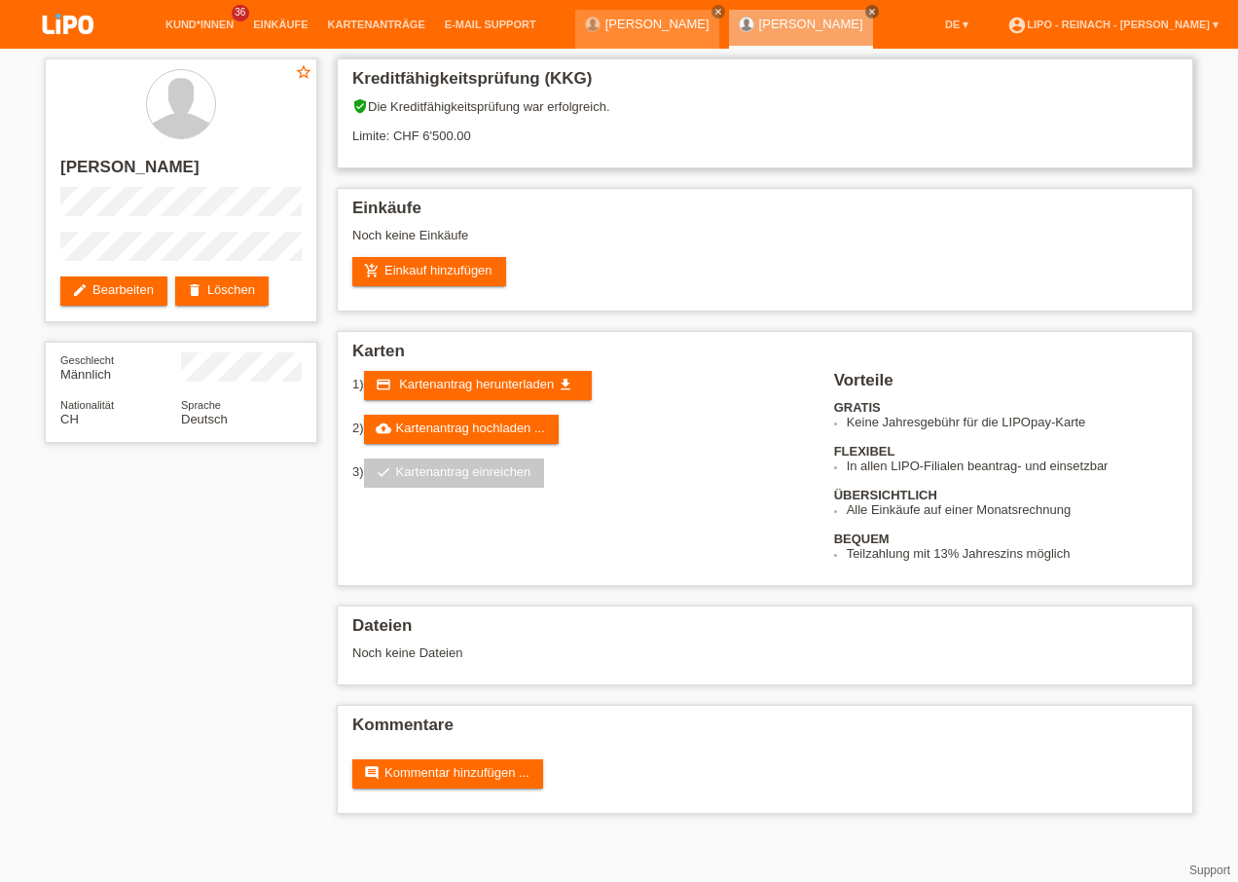
drag, startPoint x: 406, startPoint y: 129, endPoint x: 469, endPoint y: 131, distance: 63.3
click at [469, 131] on div "verified_user Die Kreditfähigkeitsprüfung war erfolgreich. Limite: CHF 6'500.00" at bounding box center [764, 127] width 825 height 59
drag, startPoint x: 469, startPoint y: 131, endPoint x: 513, endPoint y: 138, distance: 44.3
click at [513, 138] on div "verified_user Die Kreditfähigkeitsprüfung war erfolgreich. Limite: CHF 6'500.00" at bounding box center [764, 127] width 825 height 59
click at [465, 417] on link "cloud_upload Kartenantrag hochladen ..." at bounding box center [461, 429] width 195 height 29
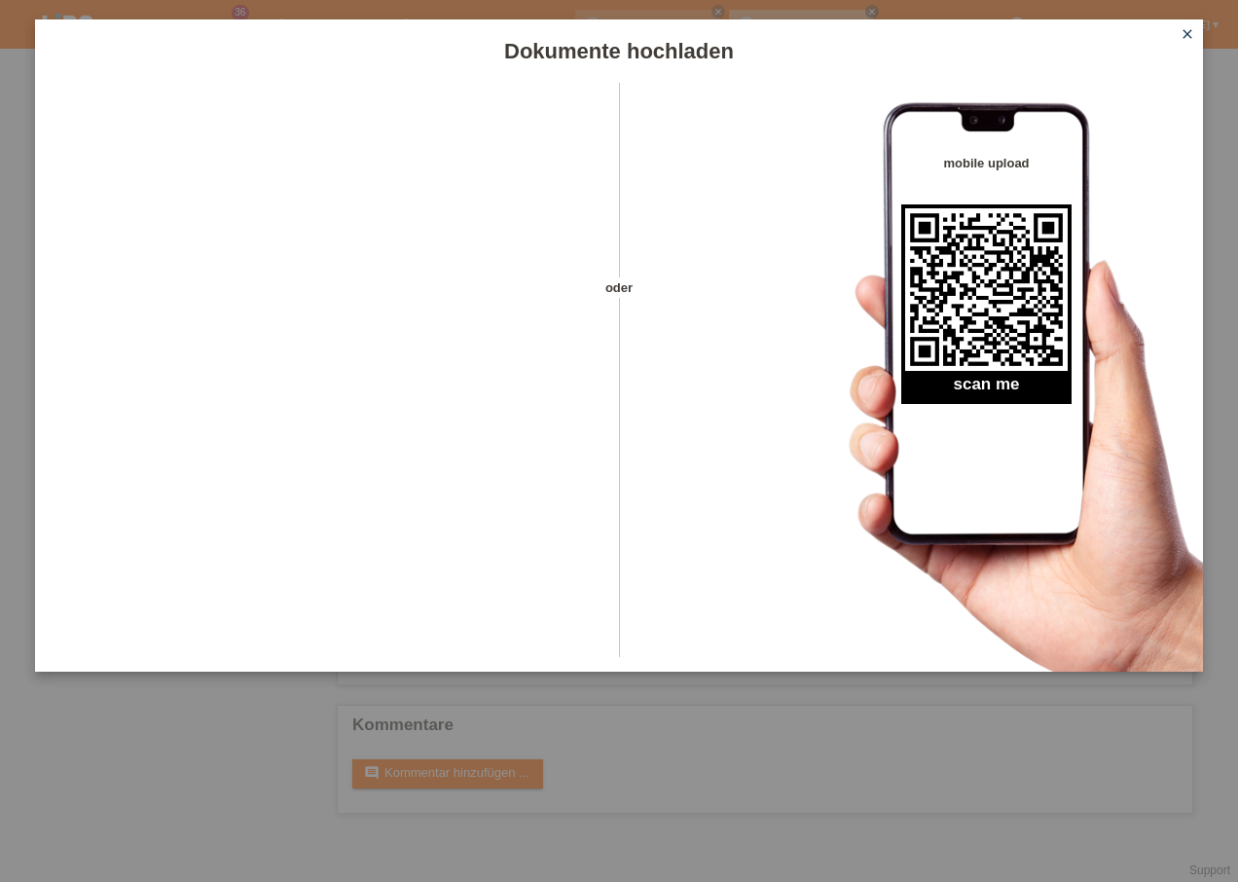
click at [1193, 29] on icon "close" at bounding box center [1187, 34] width 16 height 16
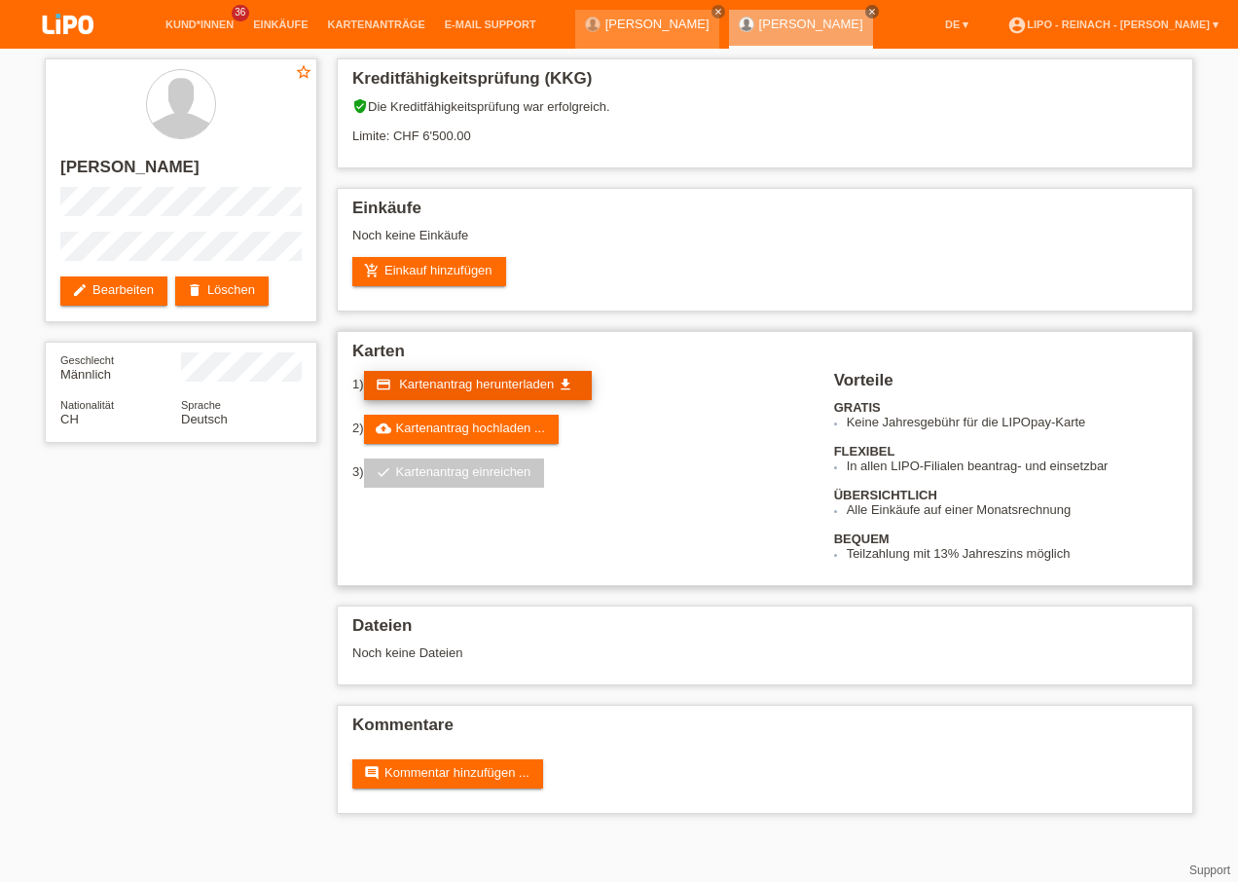
click at [488, 383] on span "Kartenantrag herunterladen" at bounding box center [476, 384] width 155 height 15
drag, startPoint x: 447, startPoint y: 271, endPoint x: 649, endPoint y: 305, distance: 205.1
click at [447, 271] on link "add_shopping_cart Einkauf hinzufügen" at bounding box center [429, 271] width 154 height 29
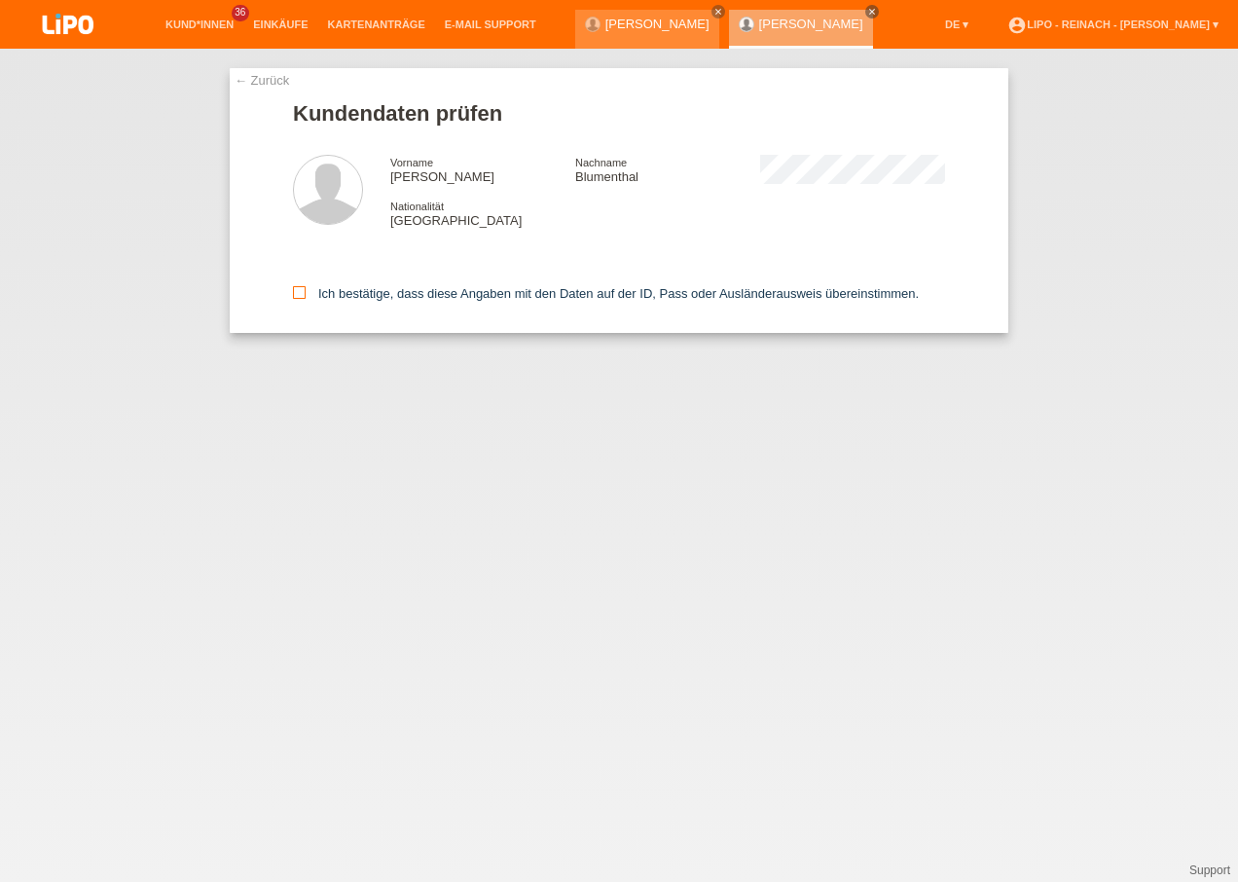
click at [296, 287] on icon at bounding box center [299, 292] width 13 height 13
click at [296, 287] on input "Ich bestätige, dass diese Angaben mit den Daten auf der ID, Pass oder Ausländer…" at bounding box center [299, 292] width 13 height 13
checkbox input "true"
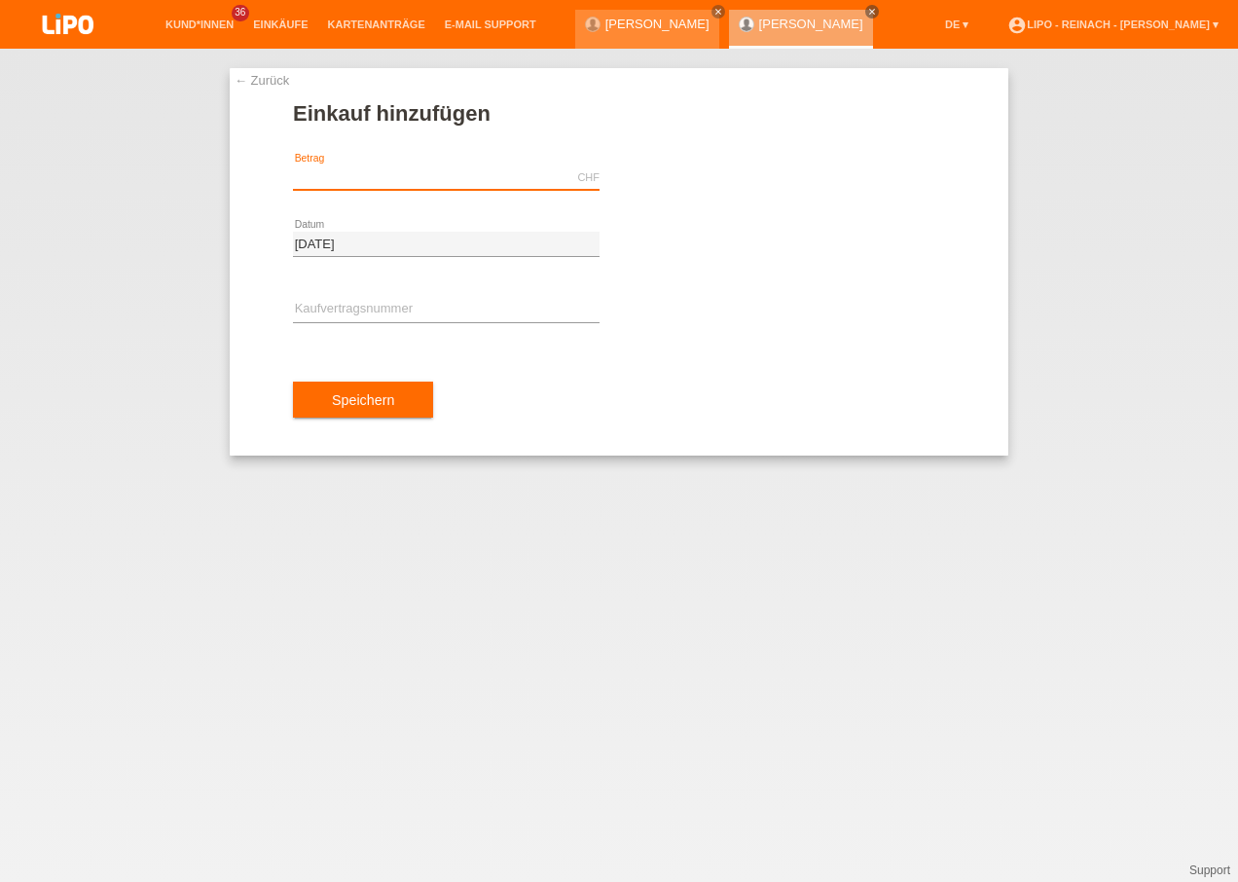
click at [397, 175] on input "text" at bounding box center [446, 177] width 306 height 24
type input "2498.00"
click at [364, 314] on input "text" at bounding box center [446, 310] width 306 height 24
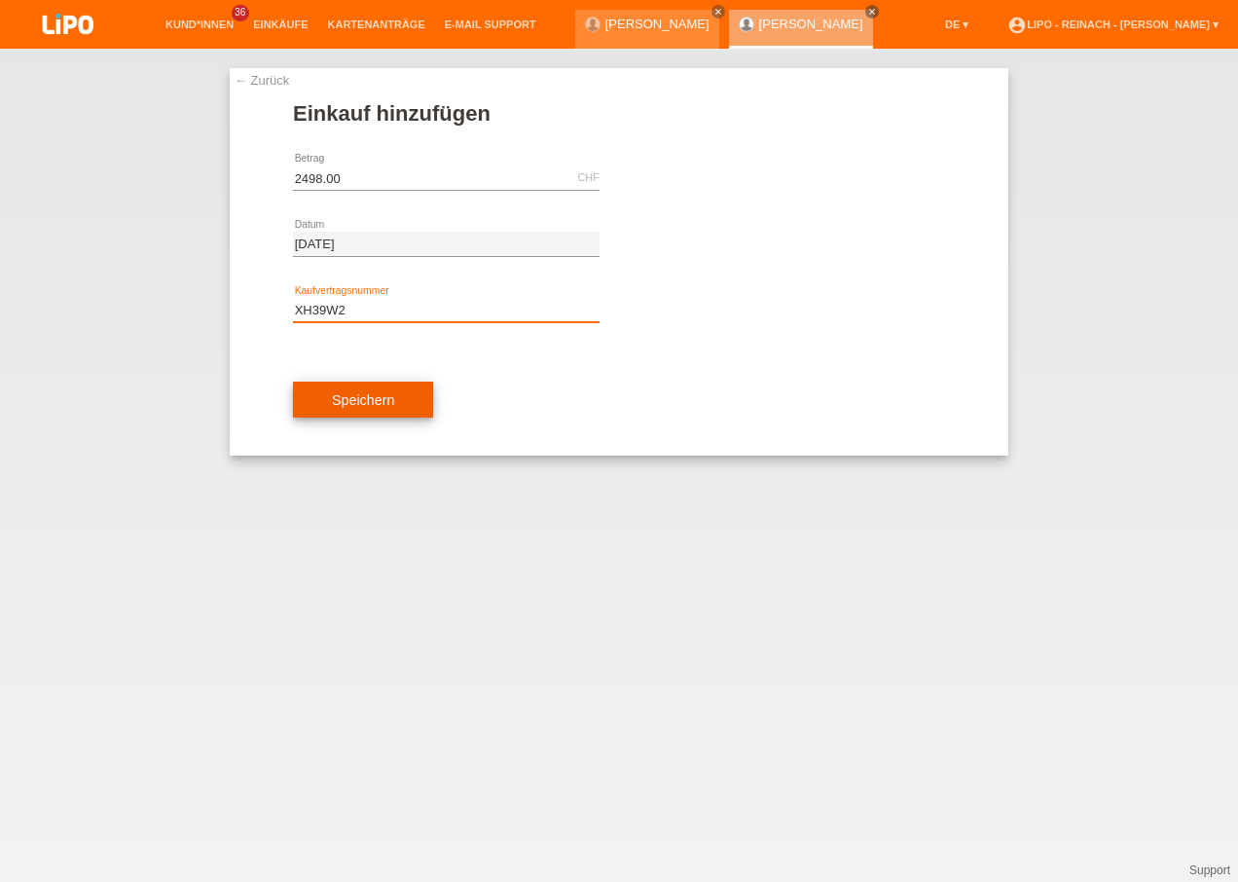
type input "XH39W2"
click at [364, 397] on span "Speichern" at bounding box center [363, 400] width 62 height 16
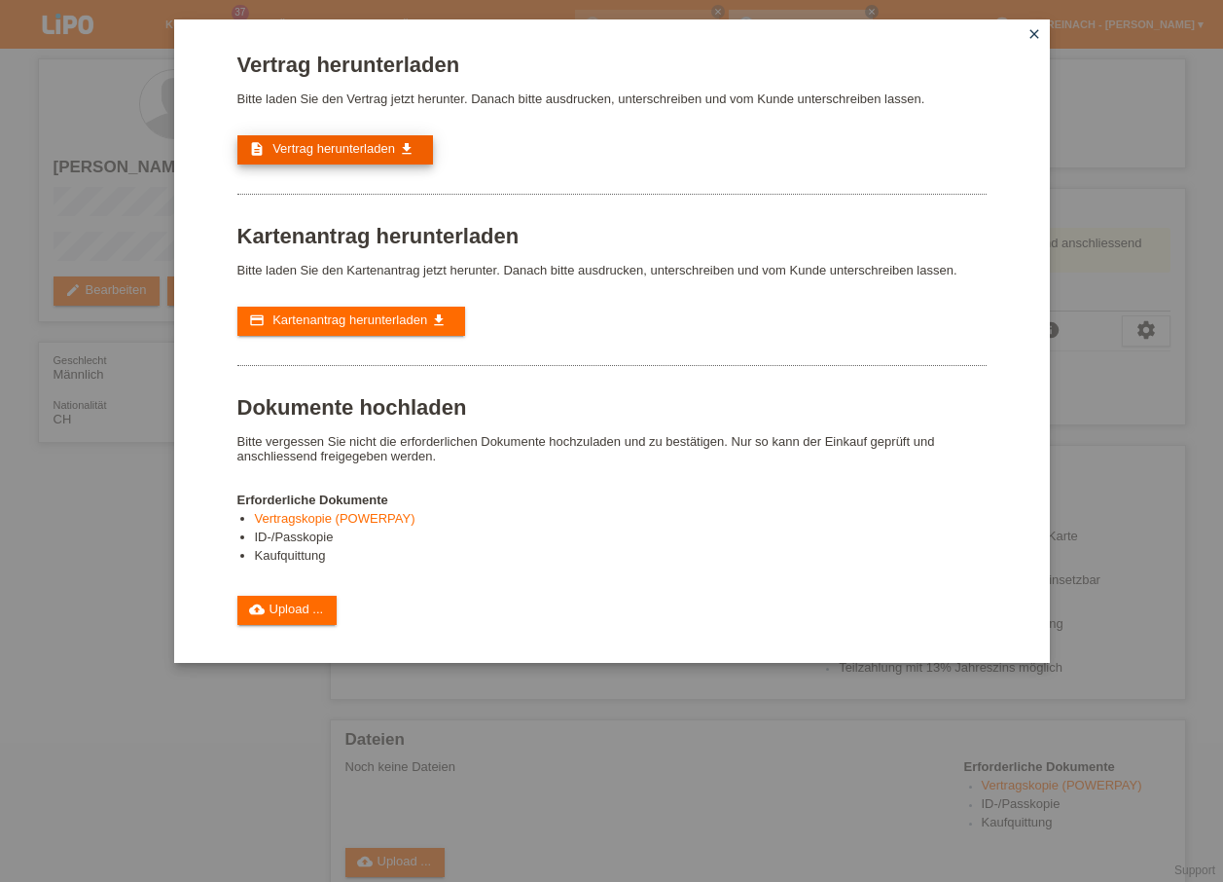
click at [319, 158] on link "description Vertrag herunterladen get_app" at bounding box center [335, 149] width 196 height 29
click at [290, 611] on link "cloud_upload Upload ..." at bounding box center [287, 609] width 100 height 29
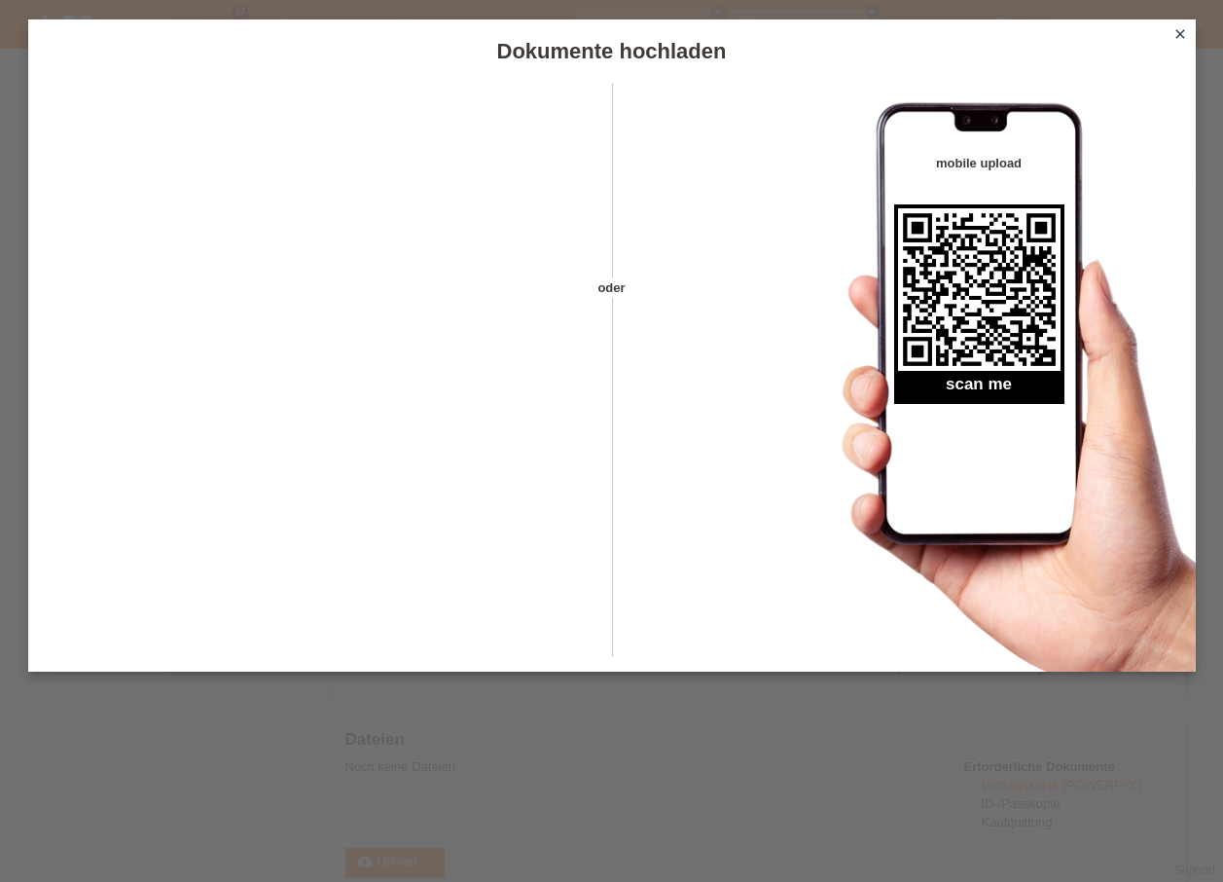
click at [1181, 28] on icon "close" at bounding box center [1180, 34] width 16 height 16
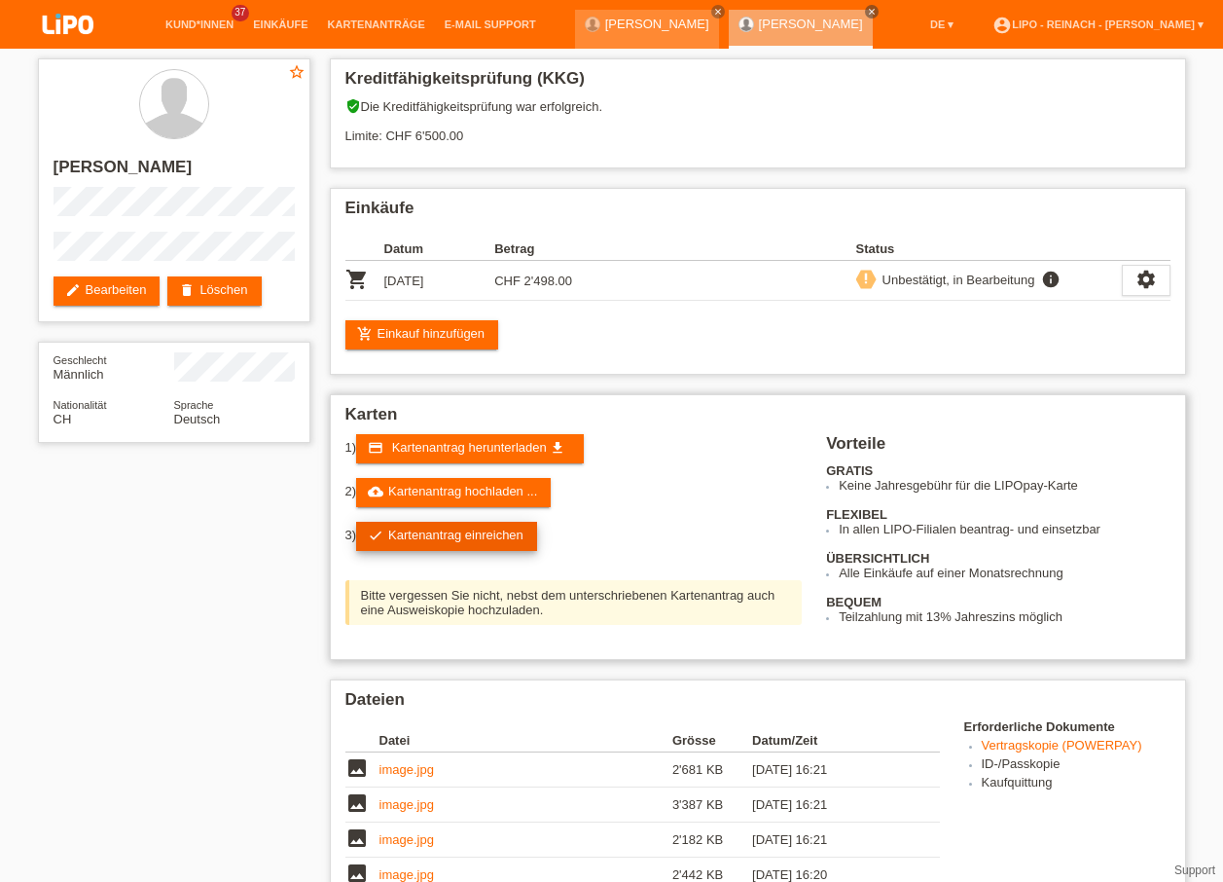
click at [468, 530] on link "check Kartenantrag einreichen" at bounding box center [446, 536] width 181 height 29
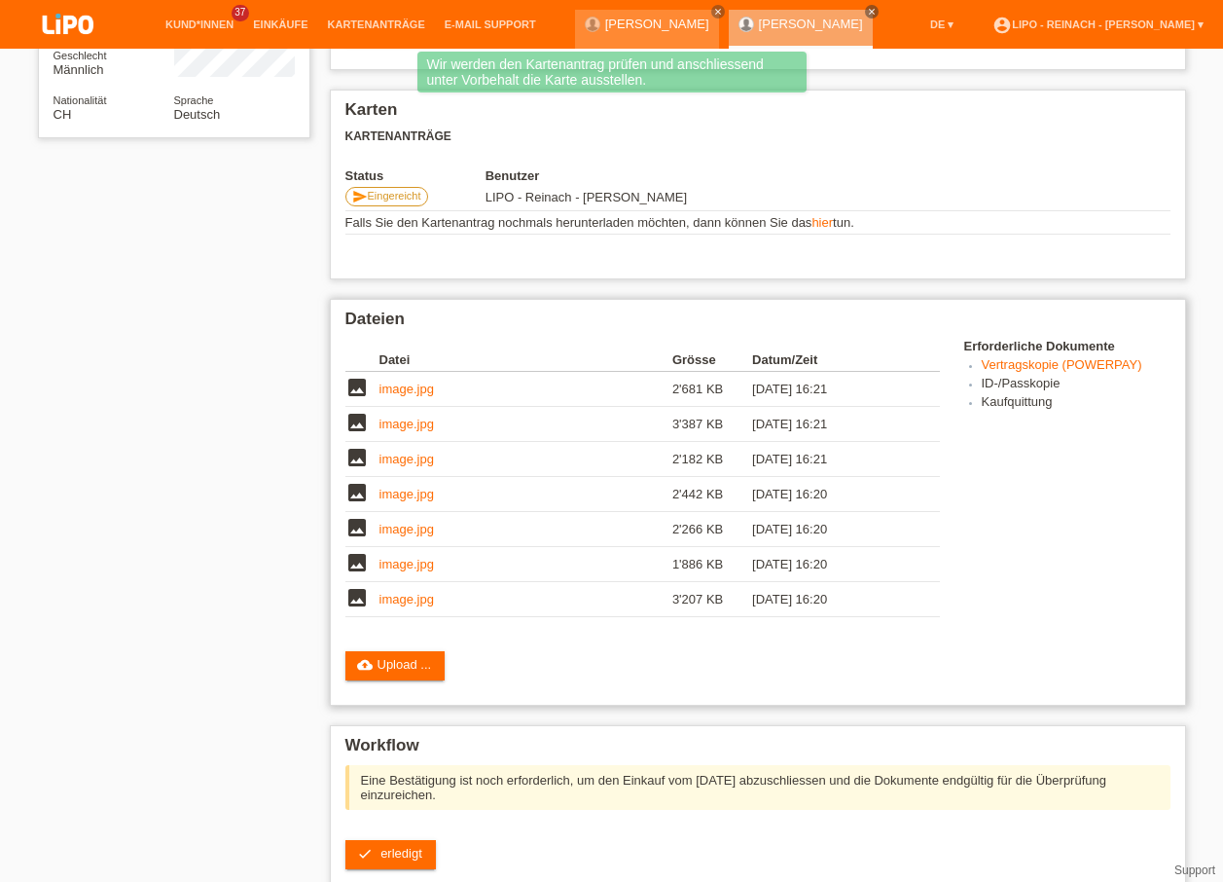
scroll to position [389, 0]
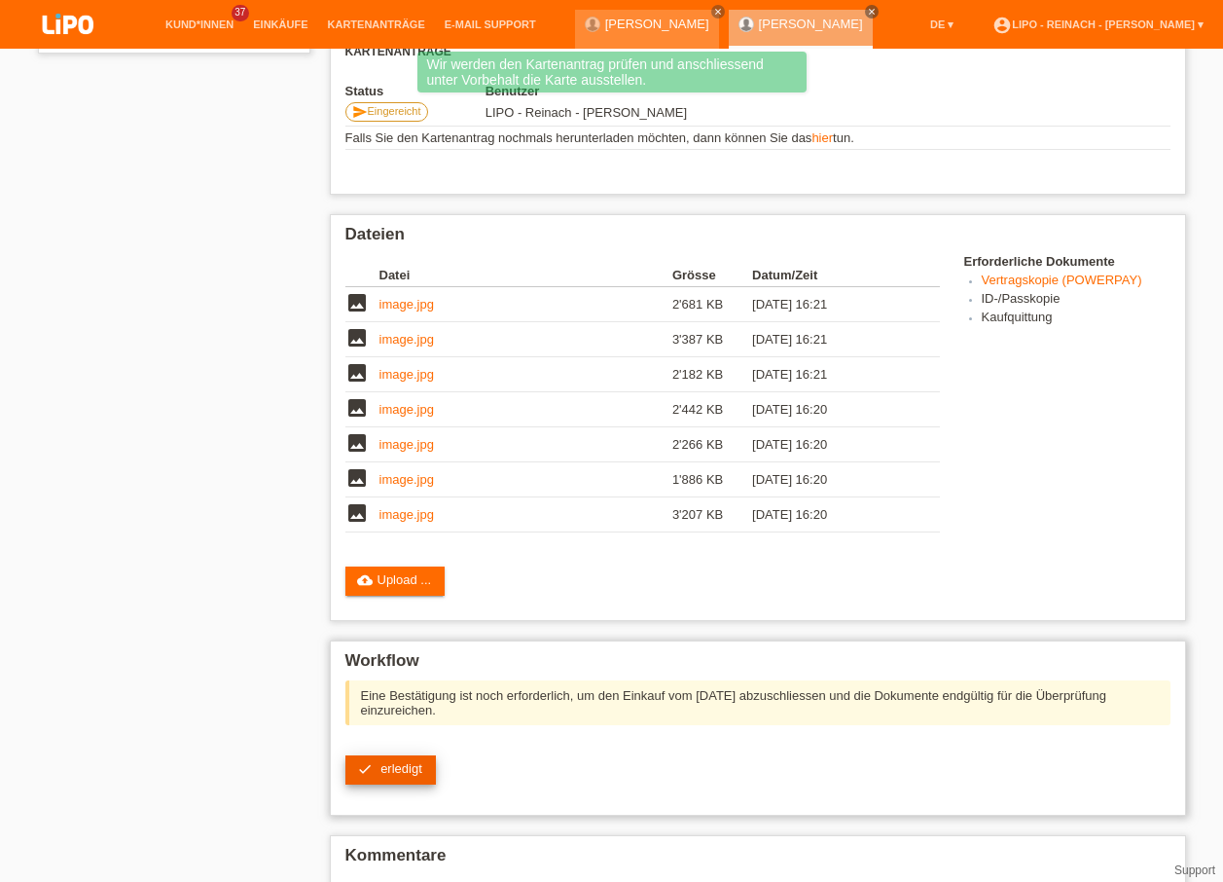
click at [397, 769] on span "erledigt" at bounding box center [401, 768] width 42 height 15
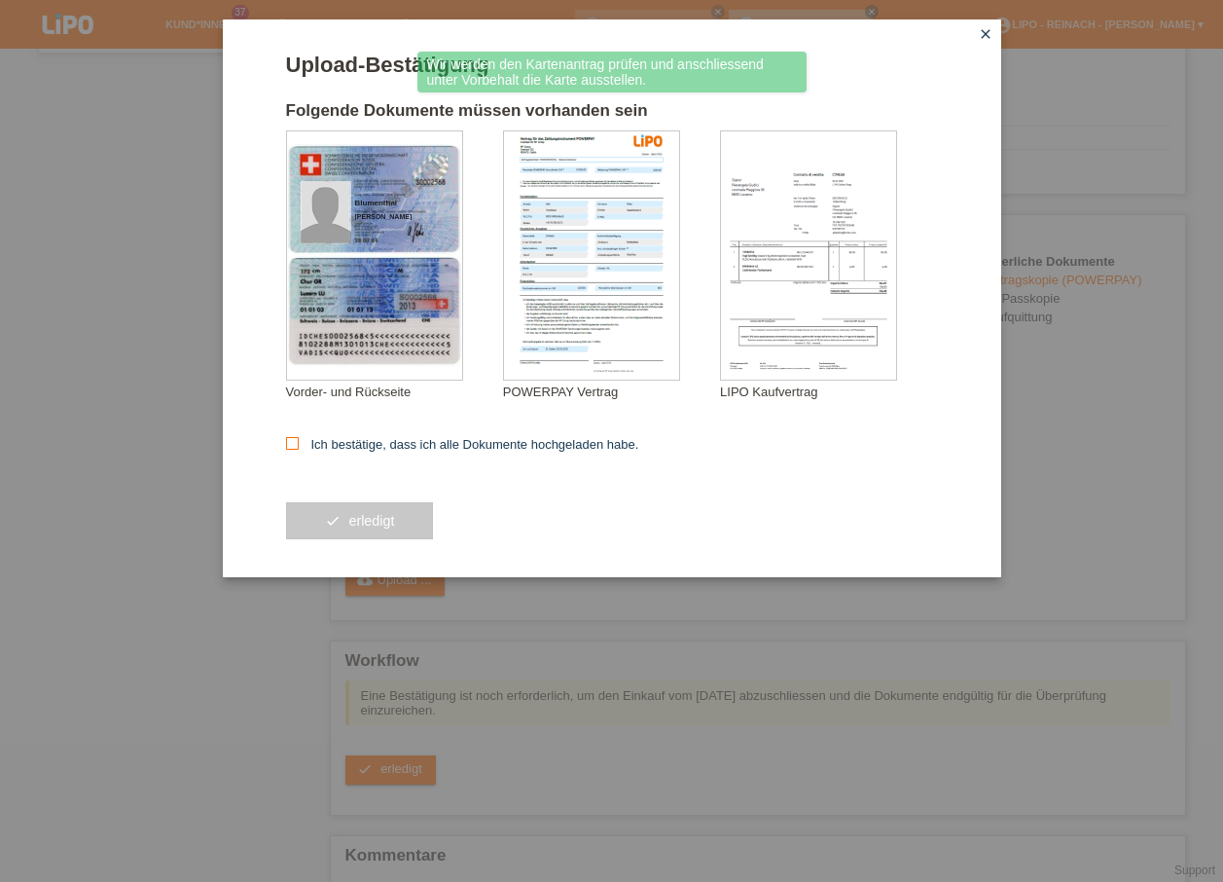
click at [289, 445] on icon at bounding box center [292, 443] width 13 height 13
click at [289, 445] on input "Ich bestätige, dass ich alle Dokumente hochgeladen habe." at bounding box center [292, 443] width 13 height 13
checkbox input "true"
click at [337, 519] on button "check erledigt" at bounding box center [360, 520] width 148 height 37
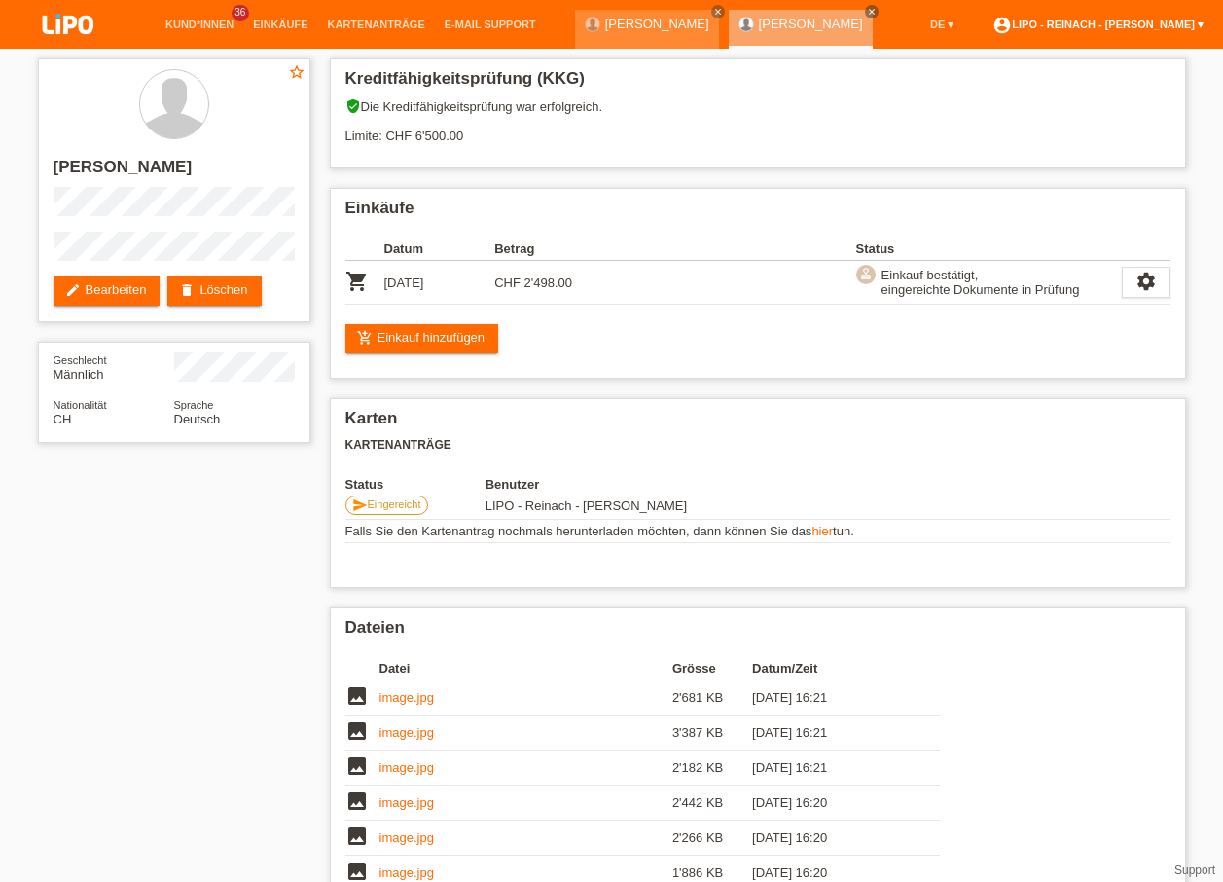
click at [1079, 22] on link "account_circle LIPO - Reinach - Thomas Bauer ▾" at bounding box center [1098, 24] width 231 height 12
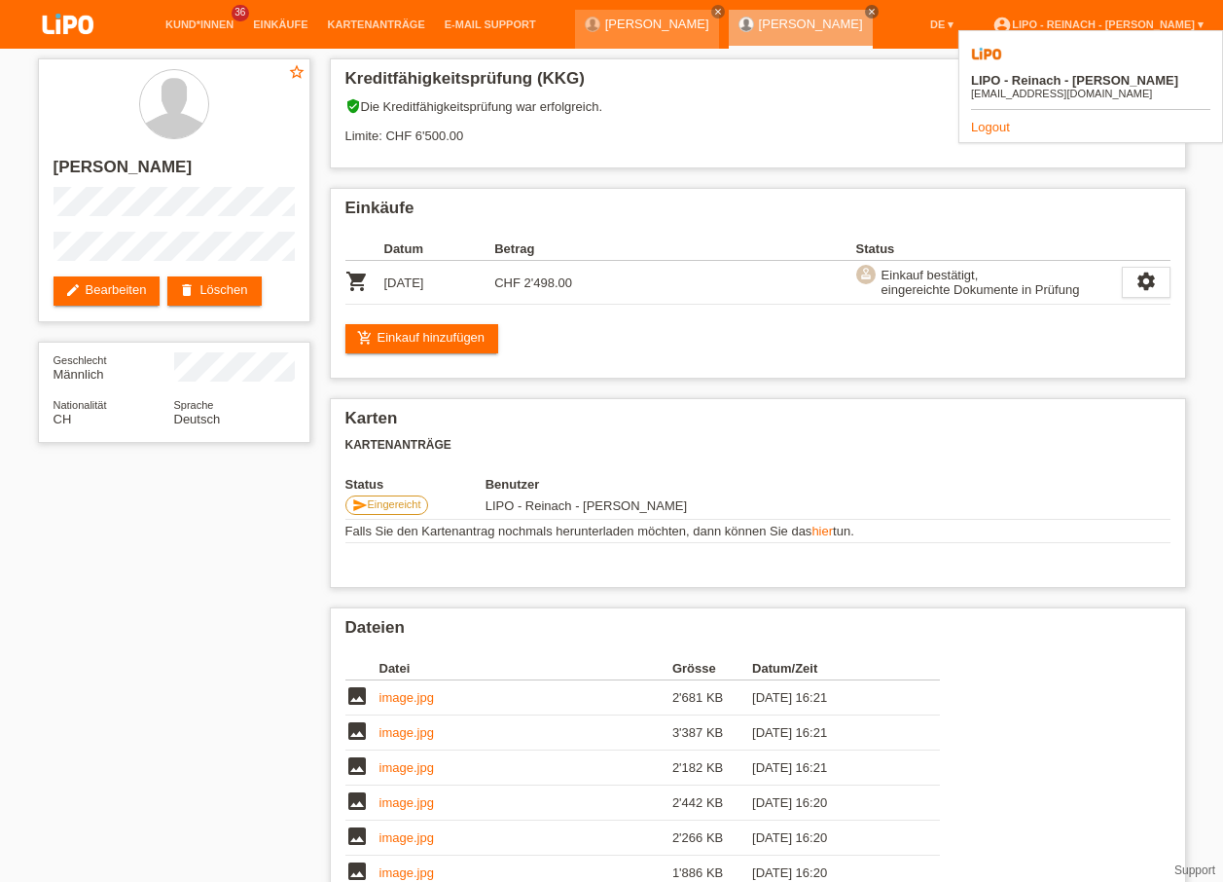
click at [1000, 120] on link "Logout" at bounding box center [990, 127] width 39 height 15
